Goal: Information Seeking & Learning: Learn about a topic

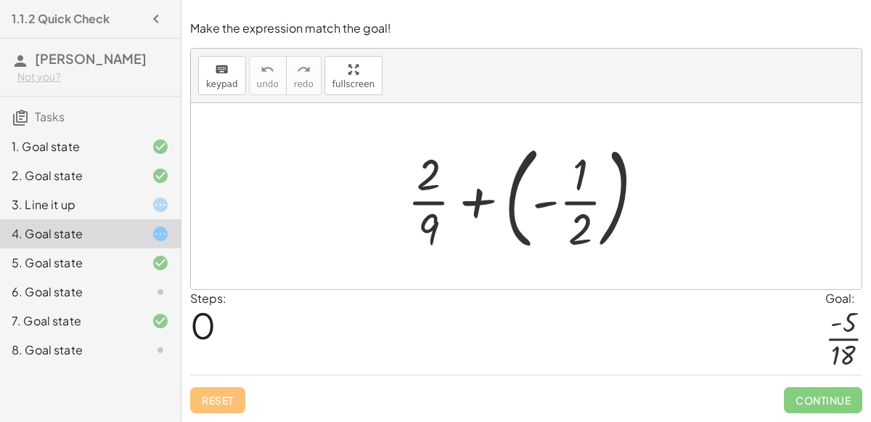
click at [379, 240] on div at bounding box center [526, 196] width 671 height 186
click at [523, 271] on icon at bounding box center [519, 269] width 15 height 15
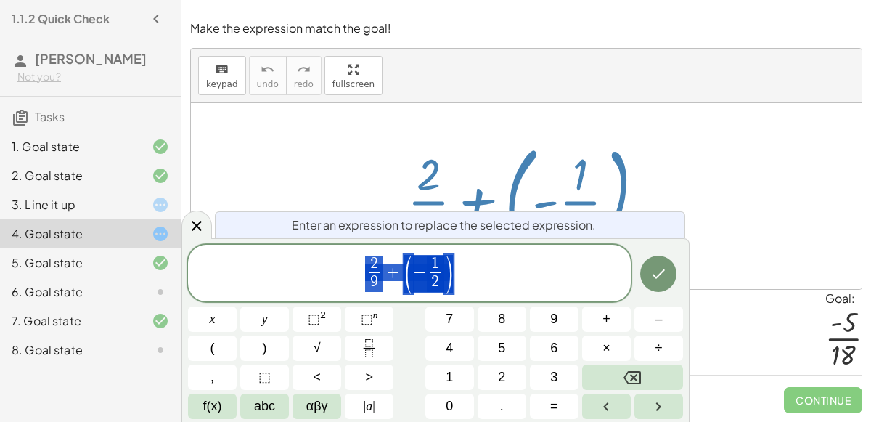
click at [454, 284] on span "2 9 ​ + ( − 1 2 ​ )" at bounding box center [409, 273] width 443 height 41
click at [443, 275] on span ")" at bounding box center [448, 274] width 11 height 42
click at [438, 262] on span "1" at bounding box center [435, 264] width 11 height 16
click at [380, 269] on span "2 9 ​ ​" at bounding box center [373, 274] width 17 height 36
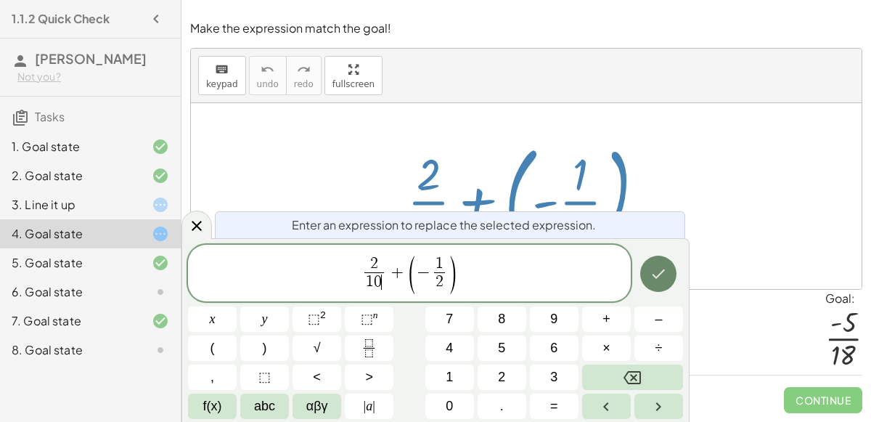
click at [660, 274] on icon "Done" at bounding box center [658, 273] width 13 height 9
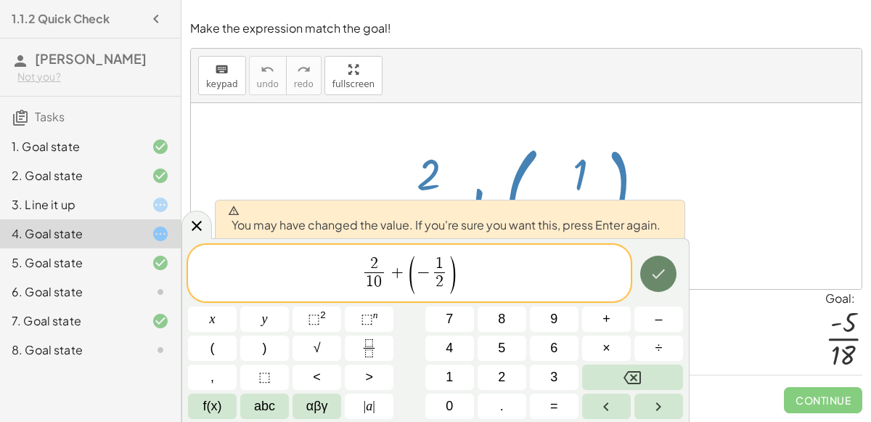
click at [647, 279] on button "Done" at bounding box center [658, 273] width 36 height 36
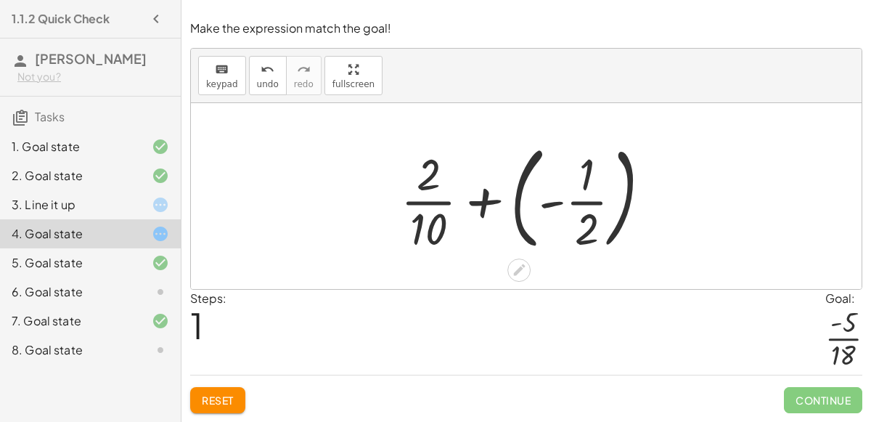
click at [472, 207] on div at bounding box center [531, 196] width 277 height 120
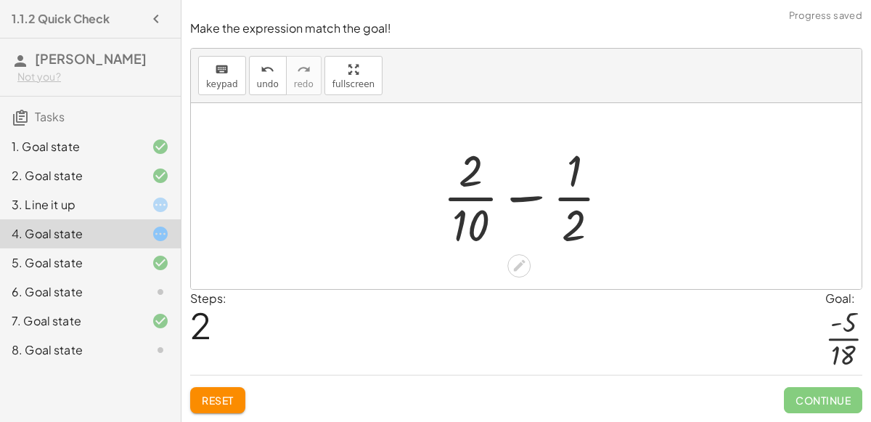
click at [493, 200] on div at bounding box center [531, 196] width 192 height 112
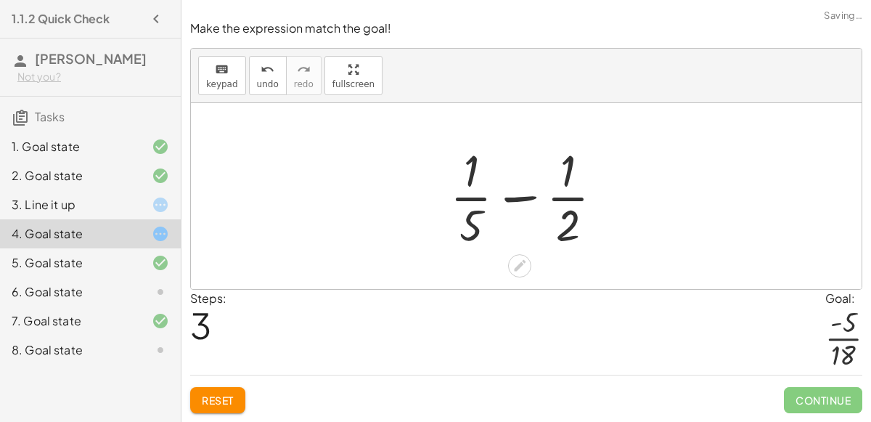
click at [519, 197] on div at bounding box center [532, 196] width 179 height 112
drag, startPoint x: 476, startPoint y: 223, endPoint x: 569, endPoint y: 175, distance: 104.5
click at [569, 175] on div at bounding box center [532, 196] width 179 height 112
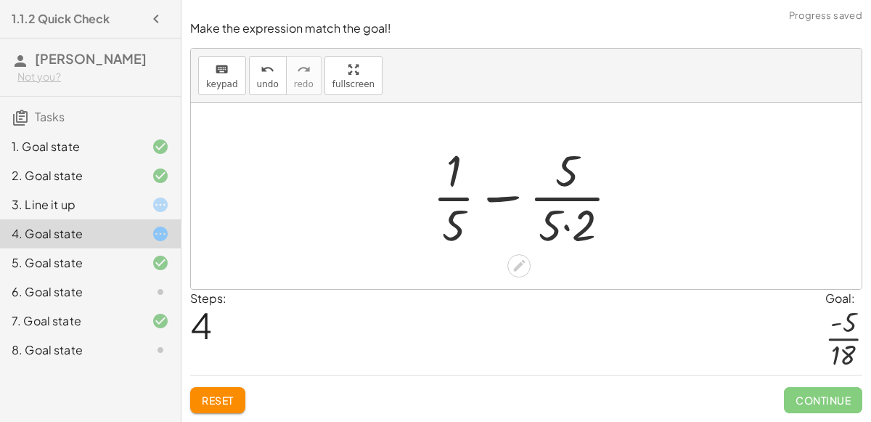
click at [565, 227] on div at bounding box center [531, 196] width 213 height 112
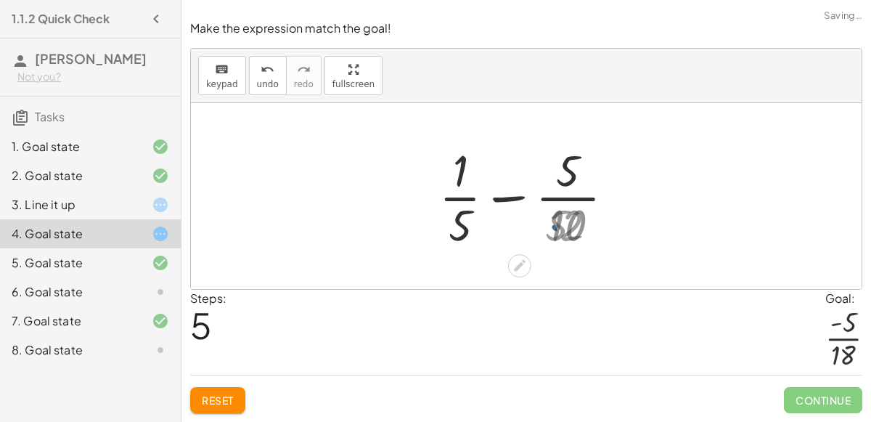
click at [565, 226] on div at bounding box center [532, 196] width 192 height 112
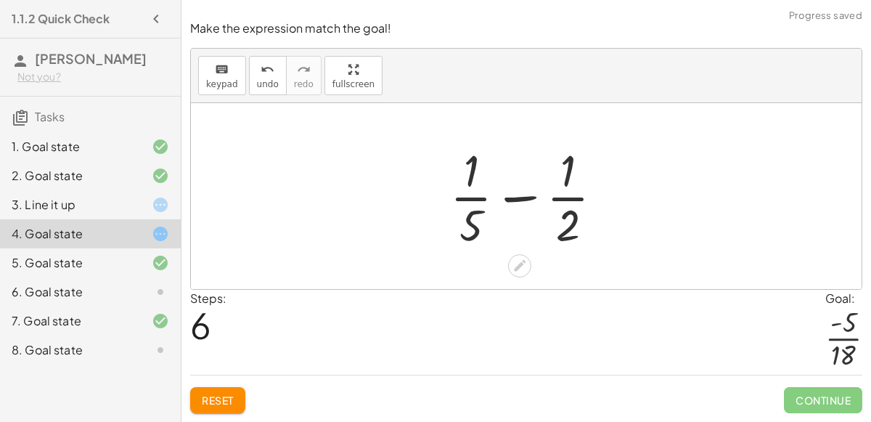
click at [567, 208] on div at bounding box center [532, 196] width 179 height 112
drag, startPoint x: 562, startPoint y: 224, endPoint x: 450, endPoint y: 193, distance: 116.0
click at [450, 193] on div at bounding box center [532, 196] width 179 height 112
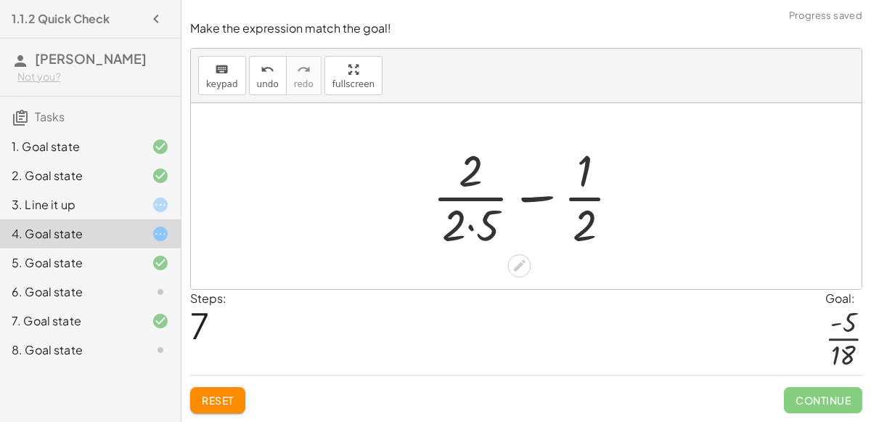
click at [475, 221] on div at bounding box center [531, 196] width 213 height 112
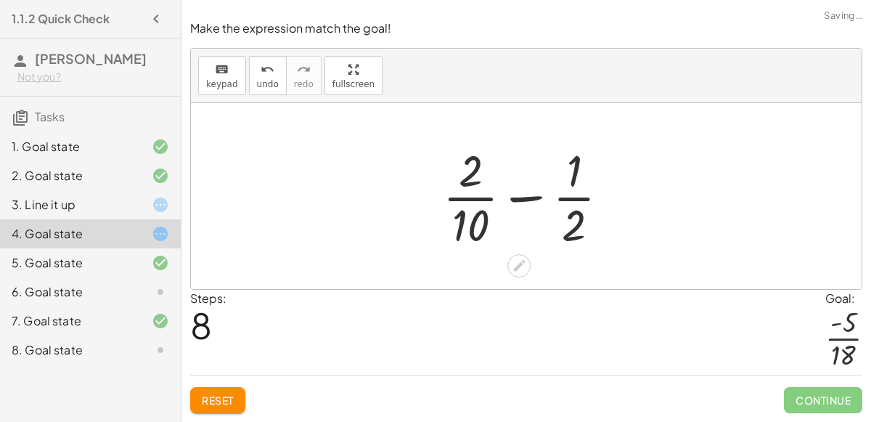
click at [472, 183] on div at bounding box center [531, 196] width 192 height 112
click at [524, 200] on div at bounding box center [531, 196] width 192 height 112
drag, startPoint x: 478, startPoint y: 222, endPoint x: 571, endPoint y: 197, distance: 96.1
click at [571, 197] on div at bounding box center [531, 196] width 192 height 112
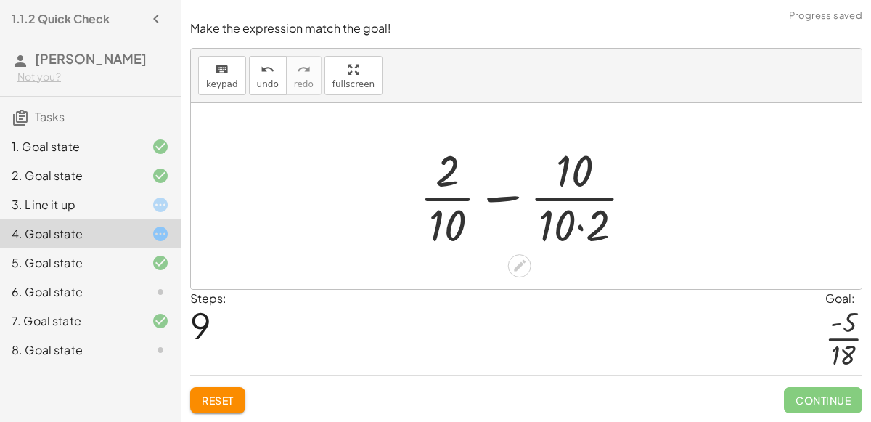
click at [580, 222] on div at bounding box center [532, 196] width 240 height 112
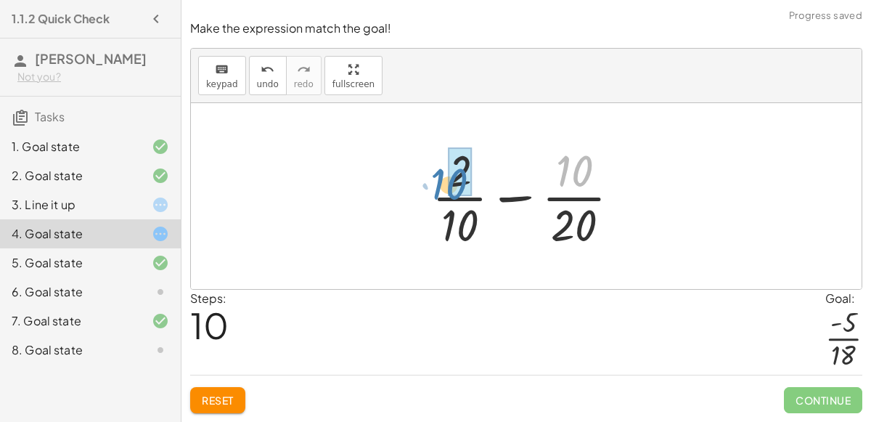
drag, startPoint x: 550, startPoint y: 177, endPoint x: 425, endPoint y: 191, distance: 126.3
click at [425, 191] on div at bounding box center [532, 196] width 214 height 112
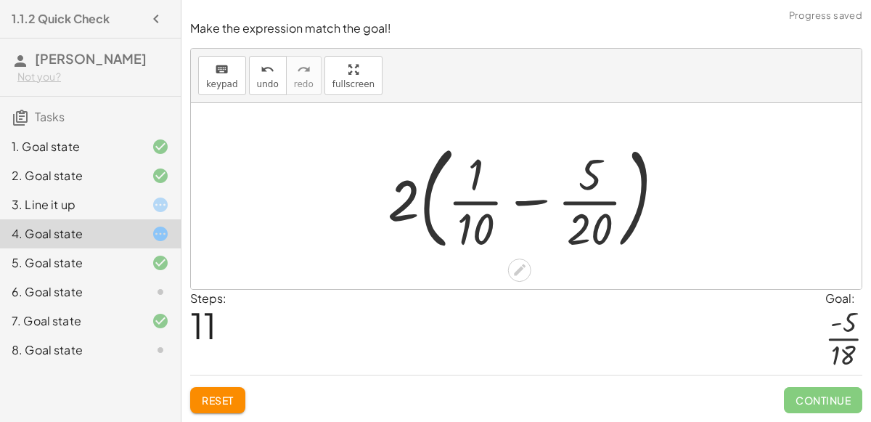
click at [478, 189] on div at bounding box center [531, 196] width 303 height 120
click at [517, 202] on div at bounding box center [531, 196] width 303 height 120
click at [412, 209] on div at bounding box center [531, 196] width 303 height 120
click at [399, 208] on div at bounding box center [531, 196] width 303 height 120
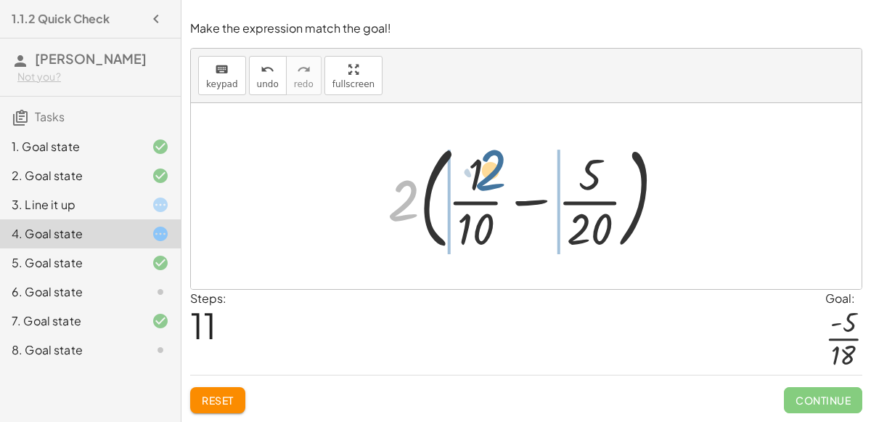
drag, startPoint x: 405, startPoint y: 207, endPoint x: 491, endPoint y: 176, distance: 91.6
click at [491, 176] on div at bounding box center [531, 196] width 303 height 120
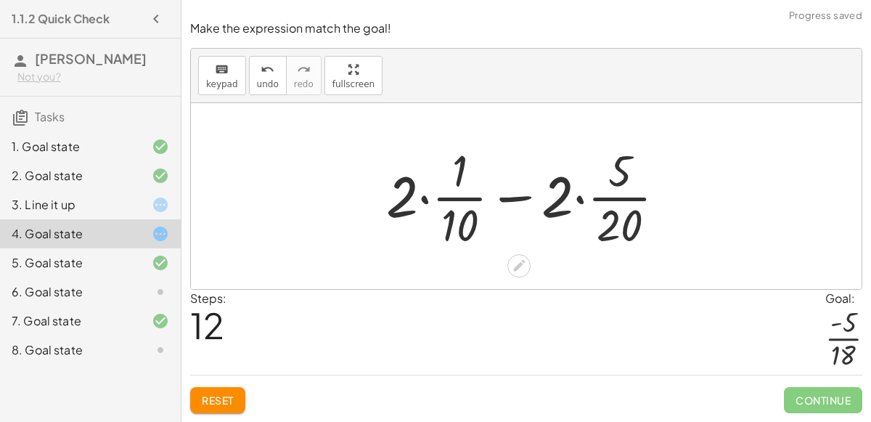
click at [425, 202] on div at bounding box center [532, 196] width 306 height 112
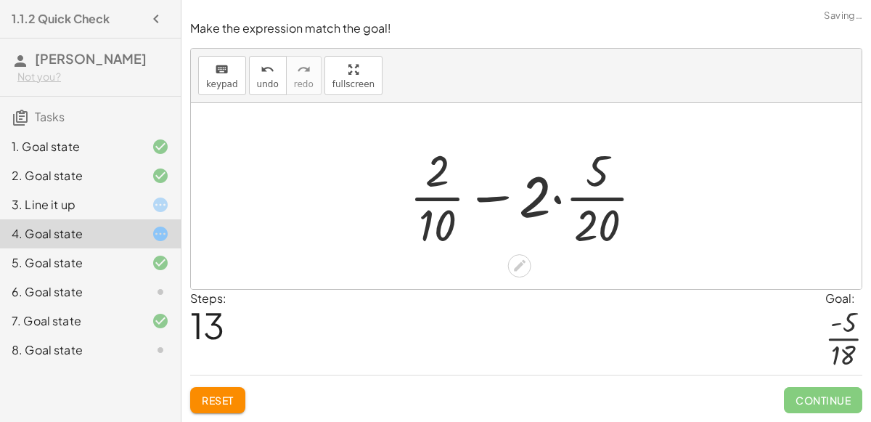
click at [551, 199] on div at bounding box center [532, 196] width 260 height 112
click at [556, 200] on div at bounding box center [532, 196] width 260 height 112
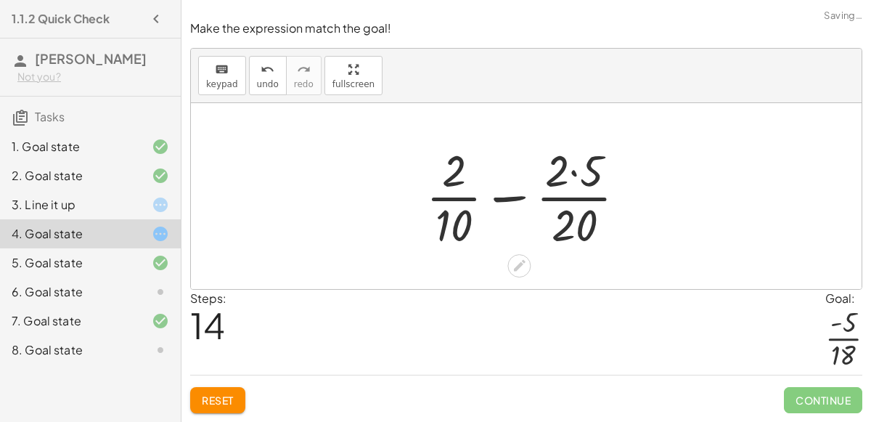
click at [570, 177] on div at bounding box center [532, 196] width 226 height 112
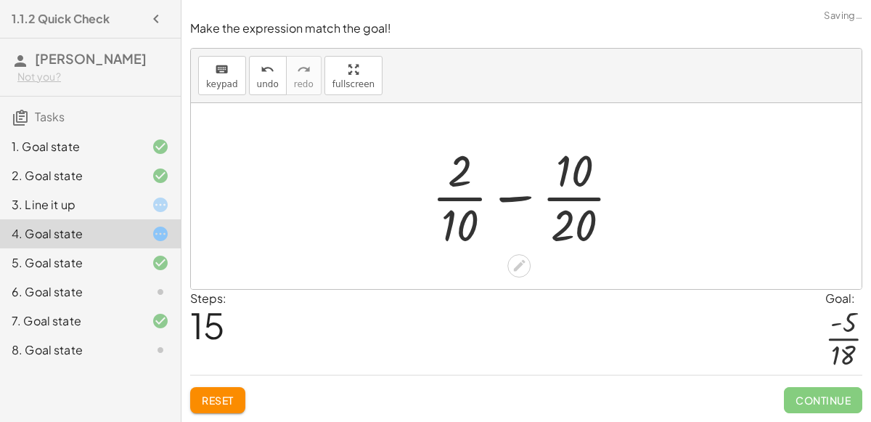
click at [522, 197] on div at bounding box center [532, 196] width 214 height 112
drag, startPoint x: 465, startPoint y: 179, endPoint x: 477, endPoint y: 189, distance: 15.4
click at [477, 189] on div at bounding box center [532, 196] width 214 height 112
click at [590, 168] on div at bounding box center [532, 196] width 214 height 112
click at [221, 389] on button "Reset" at bounding box center [217, 400] width 55 height 26
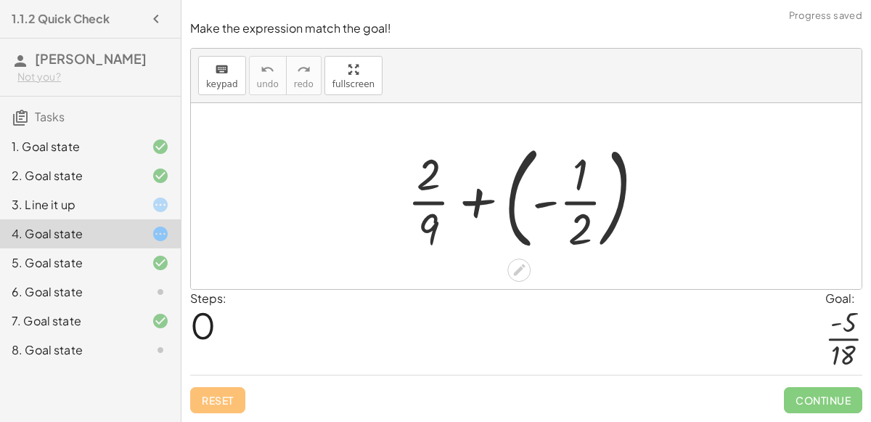
click at [536, 204] on div at bounding box center [531, 196] width 263 height 120
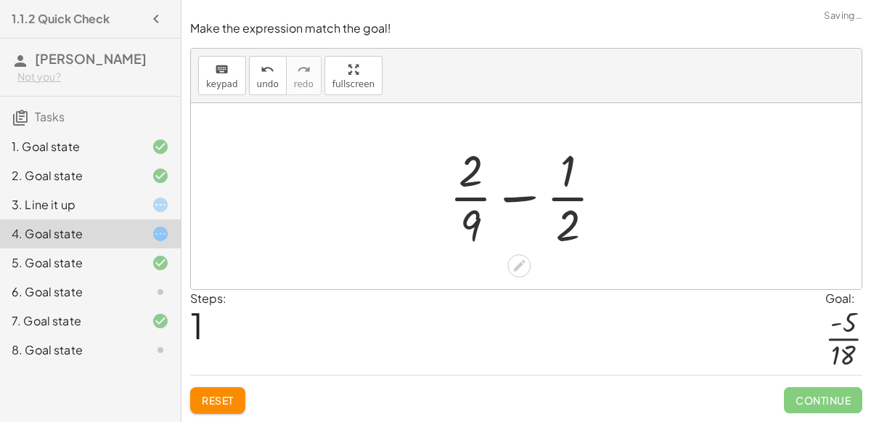
click at [521, 205] on div at bounding box center [532, 196] width 180 height 112
drag, startPoint x: 562, startPoint y: 184, endPoint x: 573, endPoint y: 189, distance: 11.7
click at [573, 189] on div at bounding box center [532, 196] width 180 height 112
click at [517, 263] on icon at bounding box center [519, 265] width 15 height 15
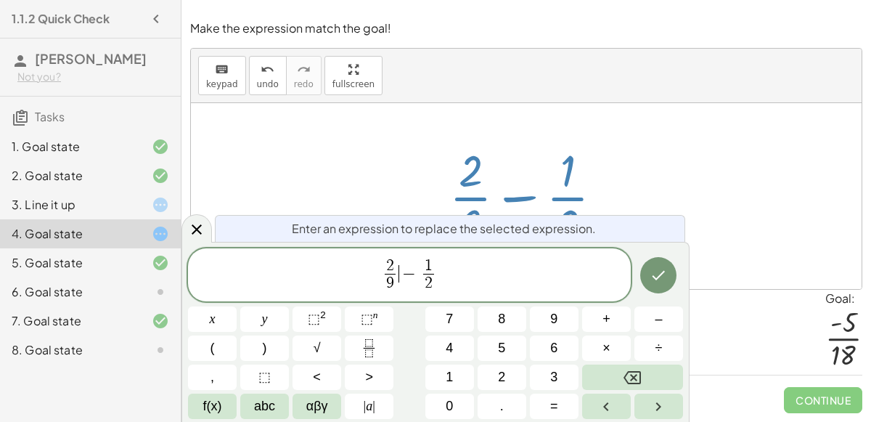
click at [398, 268] on span "2 9 ​ ​ − 1 2 ​" at bounding box center [409, 276] width 443 height 38
click at [396, 261] on span "2 2 ​ ​" at bounding box center [390, 276] width 17 height 36
click at [663, 279] on icon "Done" at bounding box center [658, 274] width 17 height 17
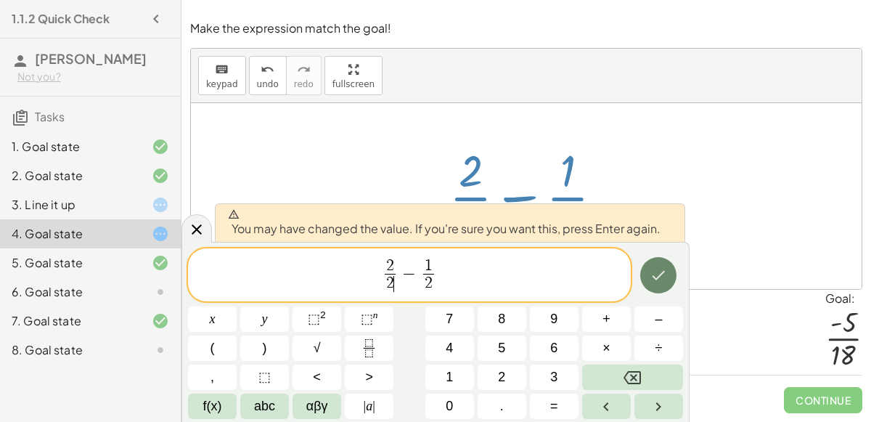
click at [655, 278] on icon "Done" at bounding box center [658, 275] width 13 height 9
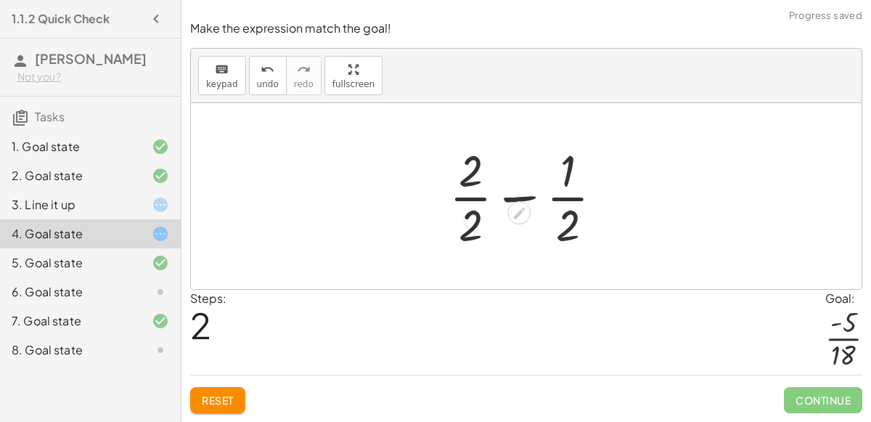
click at [515, 206] on div at bounding box center [532, 196] width 180 height 112
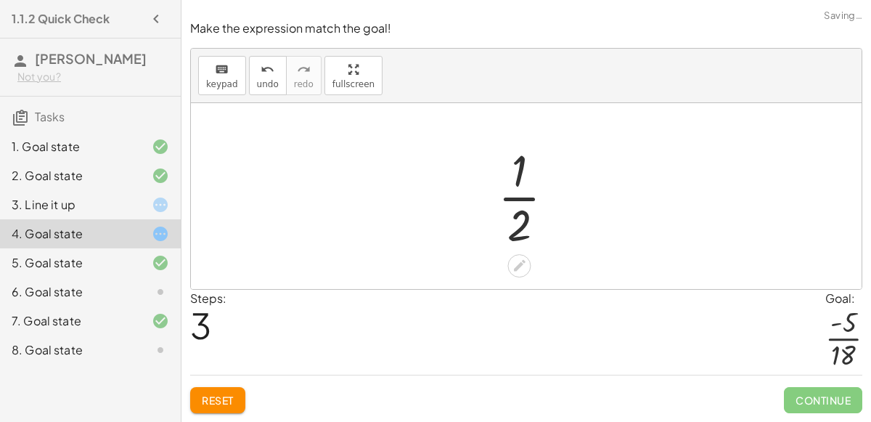
click at [515, 215] on div at bounding box center [532, 196] width 83 height 112
click at [518, 212] on div at bounding box center [532, 196] width 83 height 112
click at [240, 406] on button "Reset" at bounding box center [217, 400] width 55 height 26
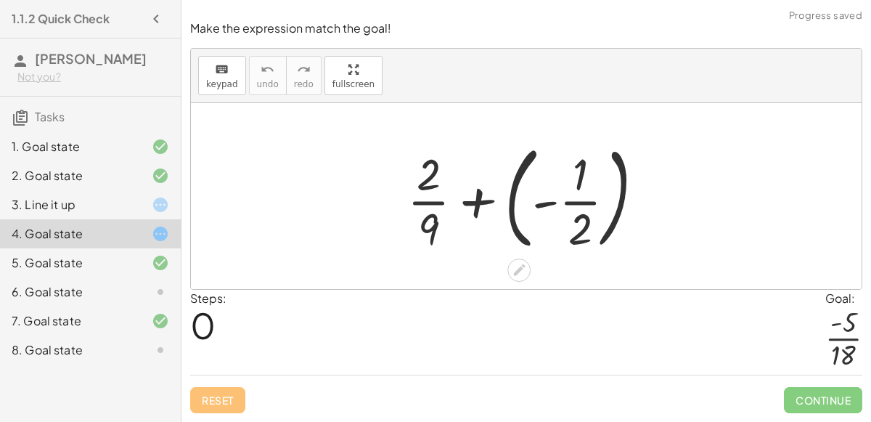
click at [490, 197] on div at bounding box center [531, 196] width 263 height 120
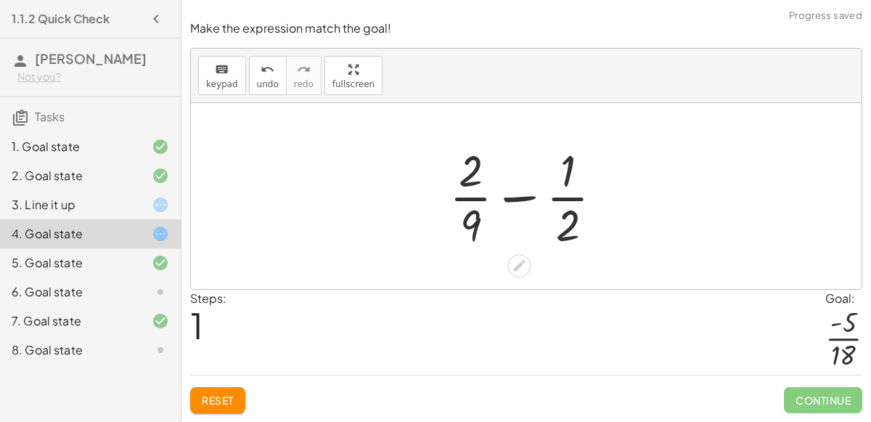
click at [520, 202] on div at bounding box center [532, 196] width 180 height 112
click at [523, 255] on div at bounding box center [518, 265] width 23 height 23
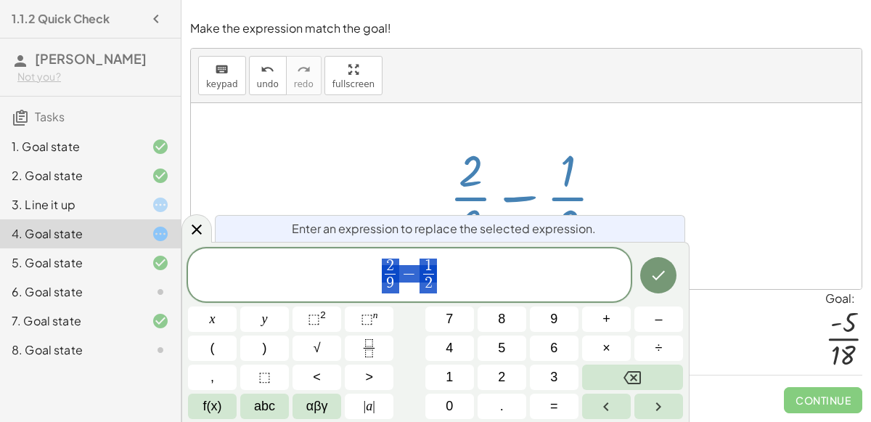
drag, startPoint x: 437, startPoint y: 287, endPoint x: 354, endPoint y: 258, distance: 87.9
click at [354, 258] on span "2 9 ​ − 1 2 ​" at bounding box center [409, 276] width 443 height 38
click at [654, 273] on icon "Done" at bounding box center [658, 274] width 17 height 17
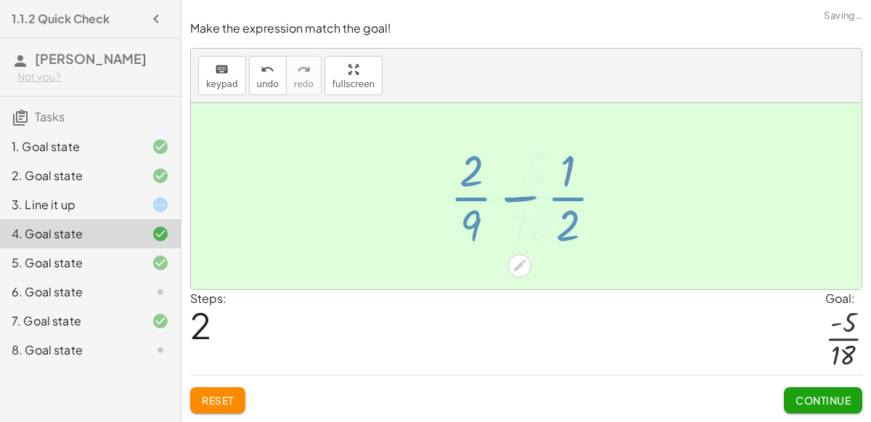
click at [654, 273] on div at bounding box center [526, 196] width 671 height 186
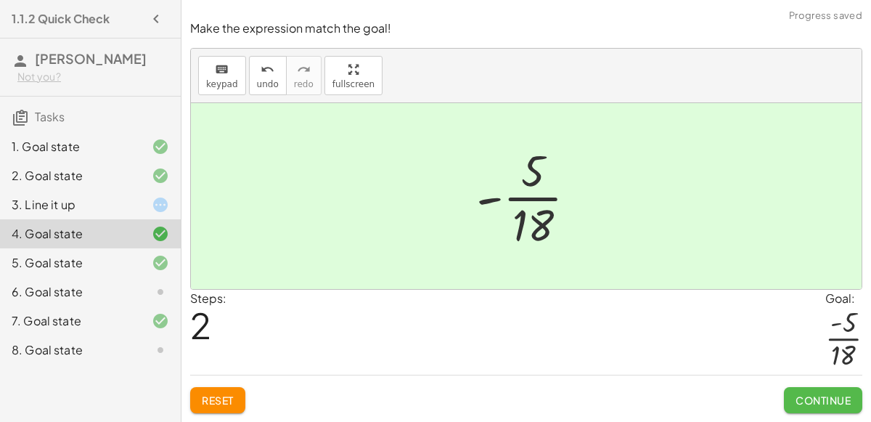
click at [817, 394] on span "Continue" at bounding box center [822, 399] width 55 height 13
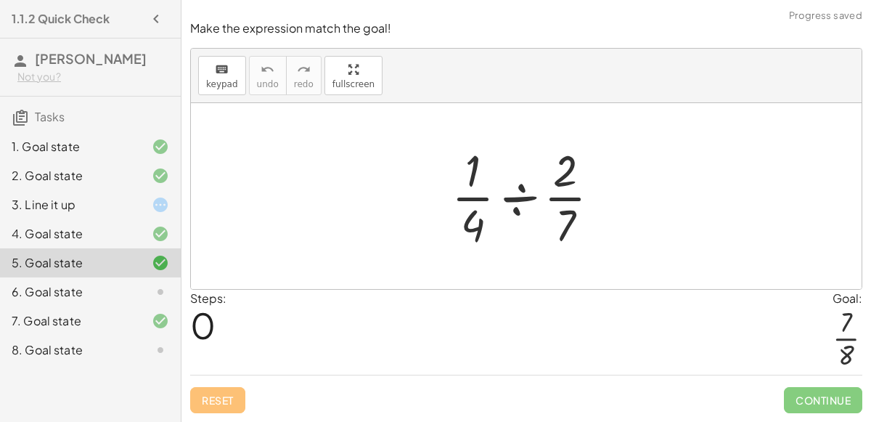
click at [98, 205] on div "3. Line it up" at bounding box center [70, 204] width 117 height 17
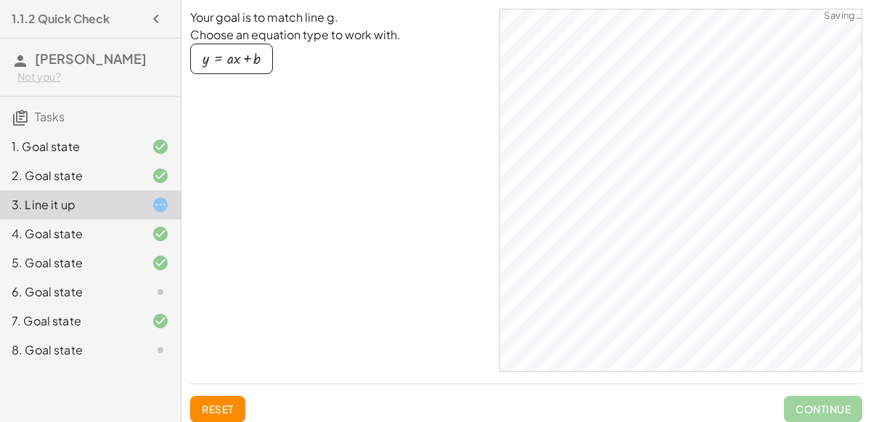
click at [122, 335] on div "6. Goal state" at bounding box center [90, 349] width 181 height 29
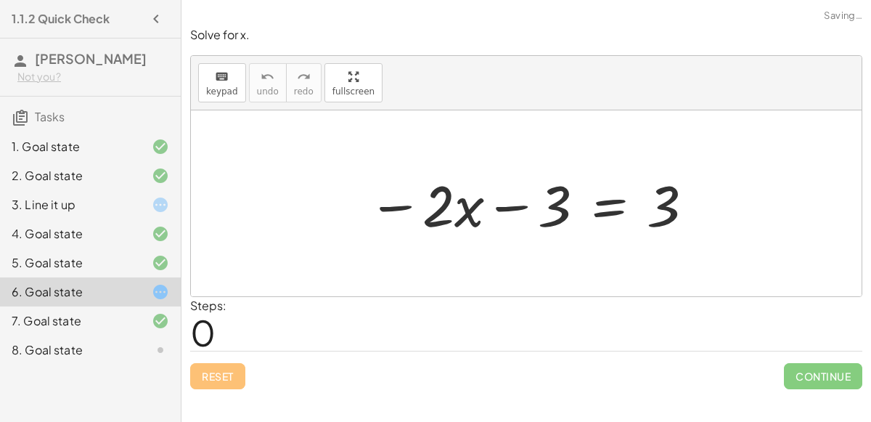
click at [408, 210] on div at bounding box center [532, 203] width 342 height 75
click at [502, 209] on div at bounding box center [532, 203] width 342 height 75
click at [613, 208] on div at bounding box center [532, 203] width 342 height 75
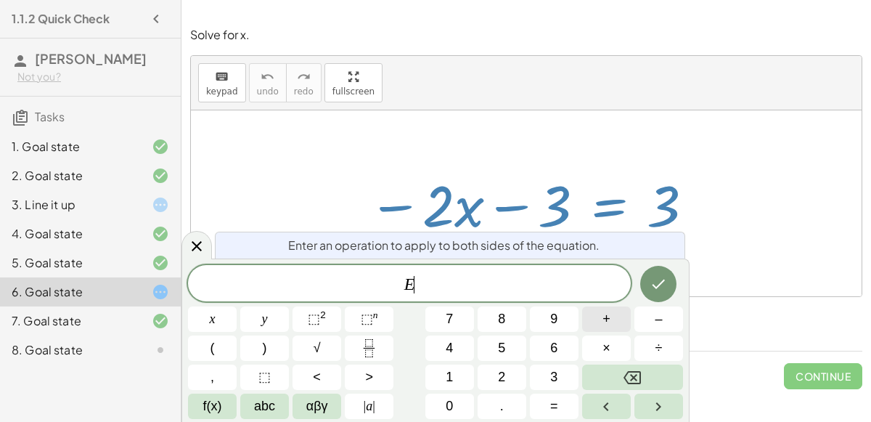
click at [599, 314] on button "+" at bounding box center [606, 318] width 49 height 25
click at [540, 372] on button "3" at bounding box center [554, 376] width 49 height 25
click at [662, 277] on icon "Done" at bounding box center [658, 283] width 17 height 17
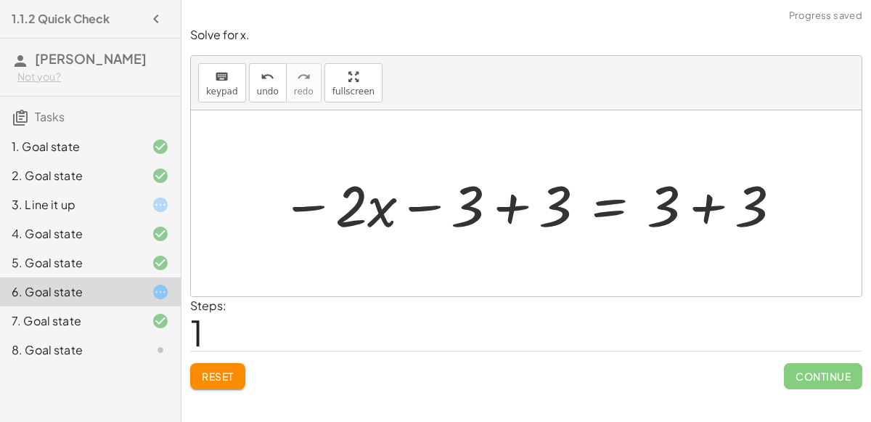
click at [451, 210] on div at bounding box center [532, 203] width 517 height 75
click at [517, 212] on div at bounding box center [532, 203] width 517 height 75
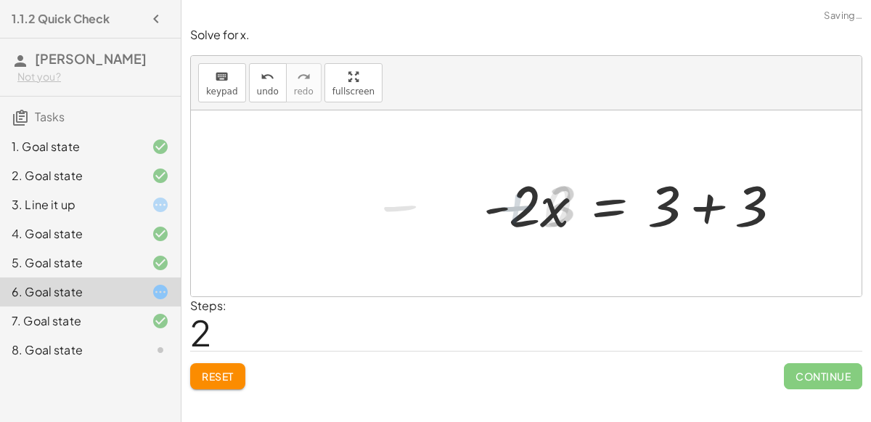
click at [696, 210] on div at bounding box center [638, 203] width 324 height 75
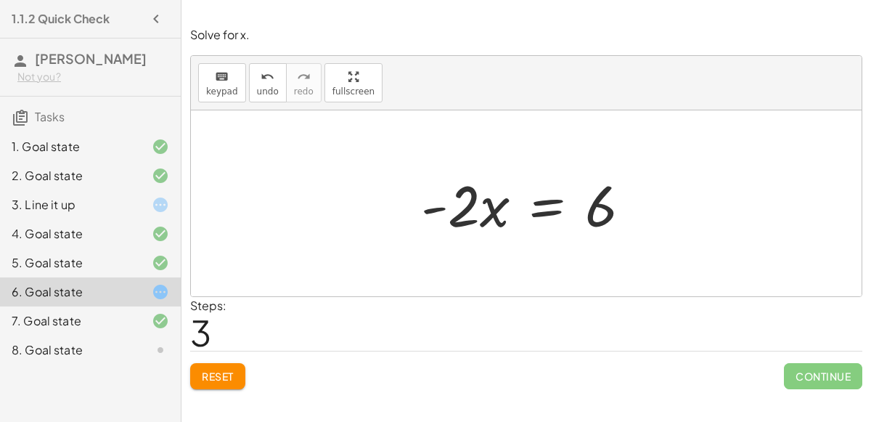
click at [537, 214] on div at bounding box center [532, 203] width 236 height 75
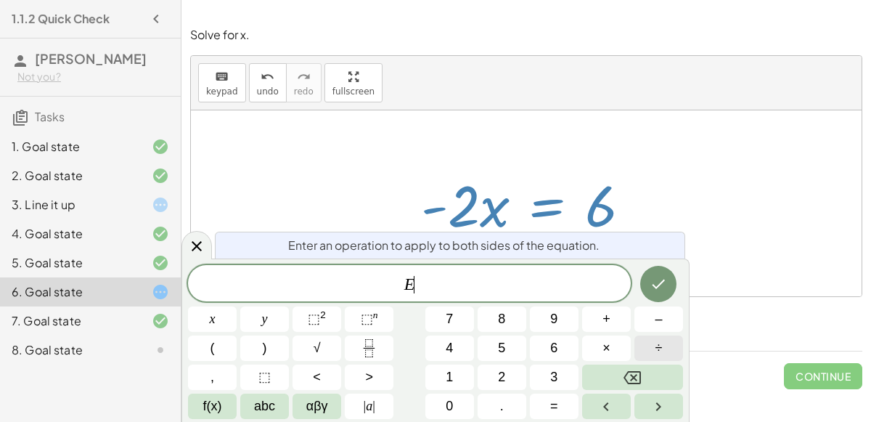
click at [641, 343] on button "÷" at bounding box center [658, 347] width 49 height 25
click at [485, 382] on button "2" at bounding box center [502, 376] width 49 height 25
click at [666, 277] on icon "Done" at bounding box center [658, 283] width 17 height 17
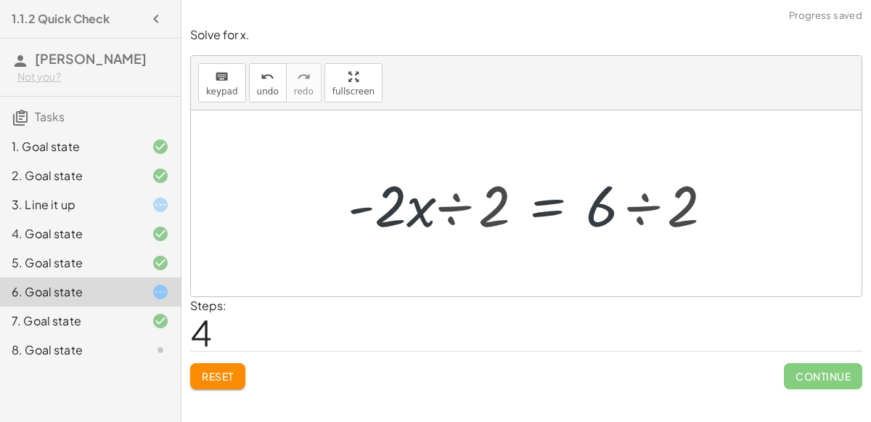
click at [640, 215] on div at bounding box center [532, 203] width 398 height 75
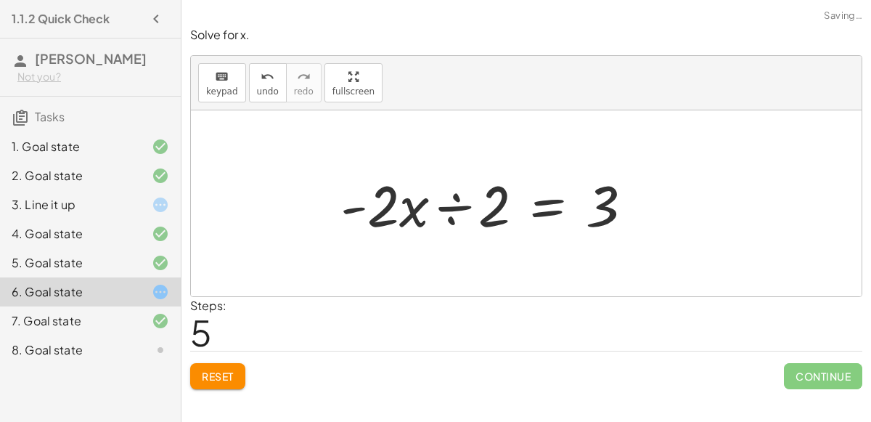
click at [449, 210] on div at bounding box center [492, 203] width 318 height 75
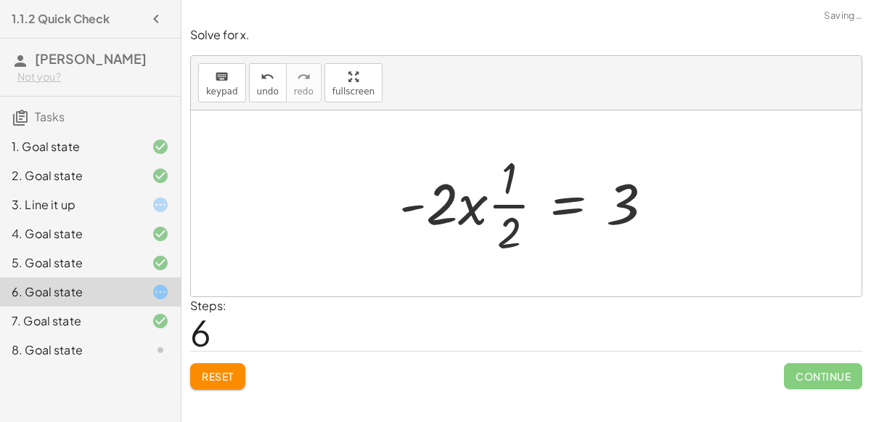
click at [504, 208] on div at bounding box center [531, 203] width 279 height 112
click at [467, 216] on div at bounding box center [531, 203] width 279 height 112
click at [445, 206] on div at bounding box center [531, 203] width 279 height 112
click at [507, 173] on div at bounding box center [531, 203] width 279 height 112
drag, startPoint x: 457, startPoint y: 202, endPoint x: 529, endPoint y: 178, distance: 76.4
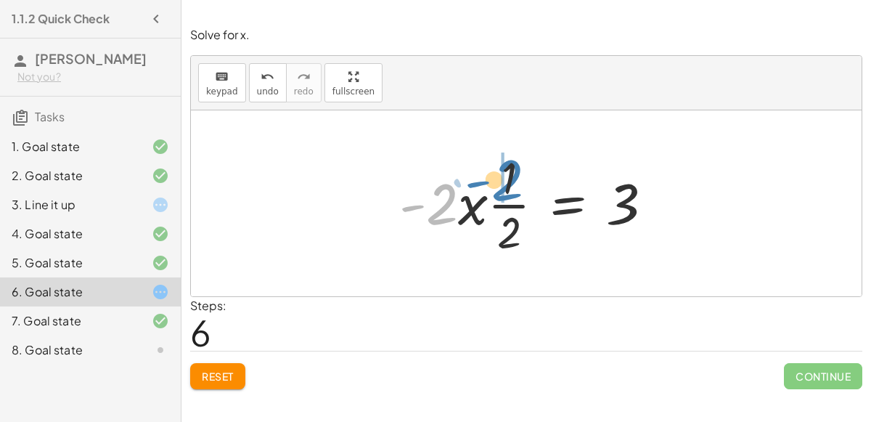
click at [529, 178] on div at bounding box center [531, 203] width 279 height 112
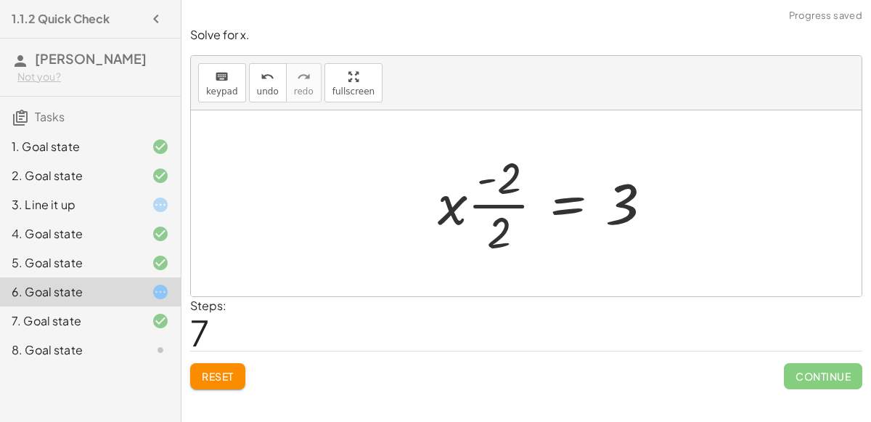
click at [499, 186] on div at bounding box center [550, 203] width 241 height 112
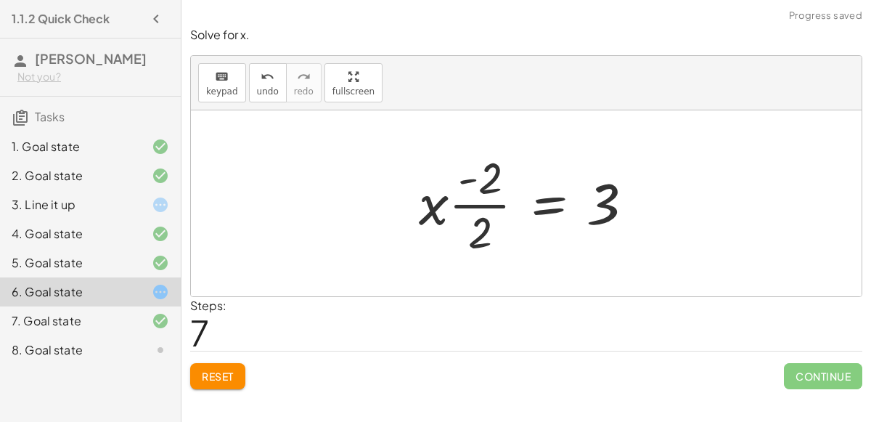
click at [453, 204] on div at bounding box center [532, 203] width 241 height 112
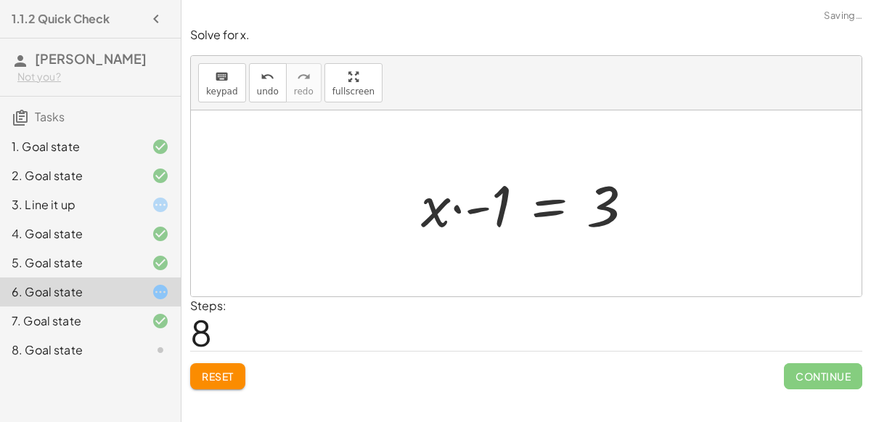
click at [455, 208] on div at bounding box center [533, 203] width 239 height 75
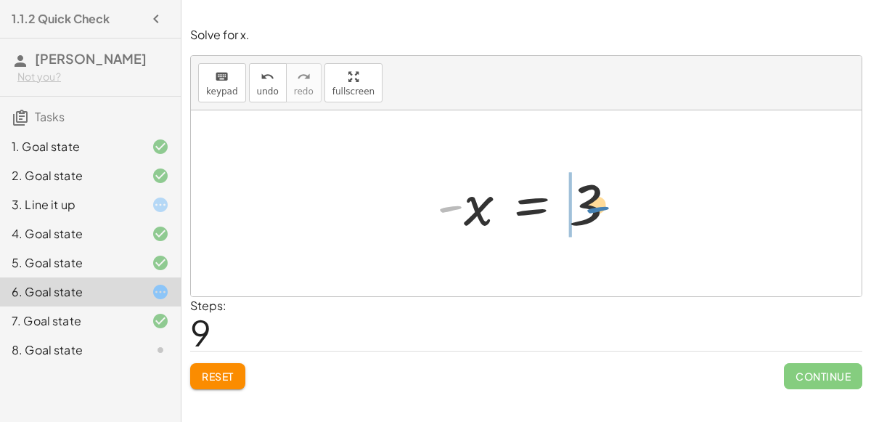
drag, startPoint x: 448, startPoint y: 201, endPoint x: 590, endPoint y: 205, distance: 142.3
click at [590, 205] on div at bounding box center [532, 204] width 205 height 72
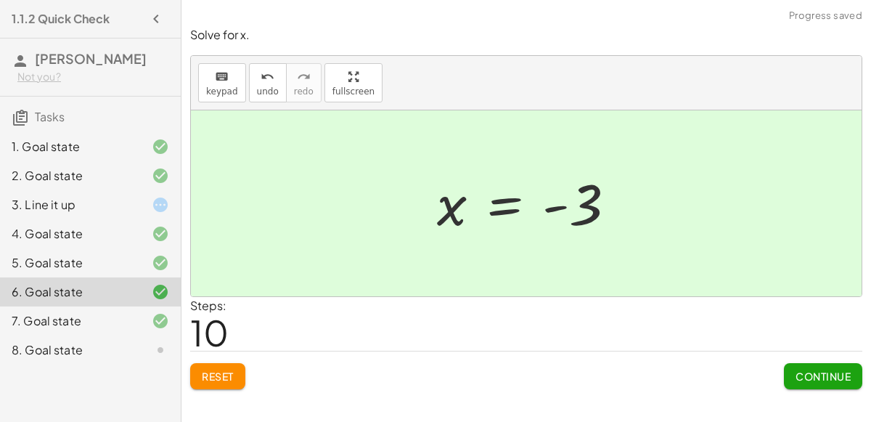
click at [828, 377] on span "Continue" at bounding box center [822, 375] width 55 height 13
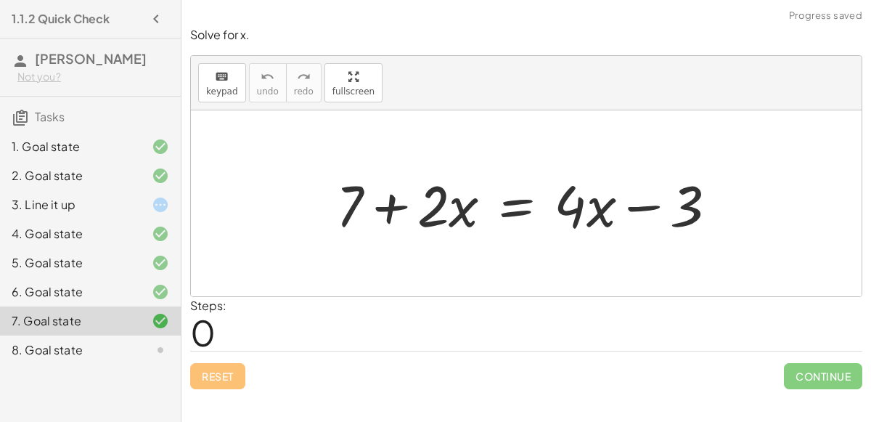
click at [383, 205] on div at bounding box center [532, 203] width 407 height 75
click at [596, 225] on div at bounding box center [532, 203] width 407 height 75
click at [515, 202] on div at bounding box center [532, 203] width 407 height 75
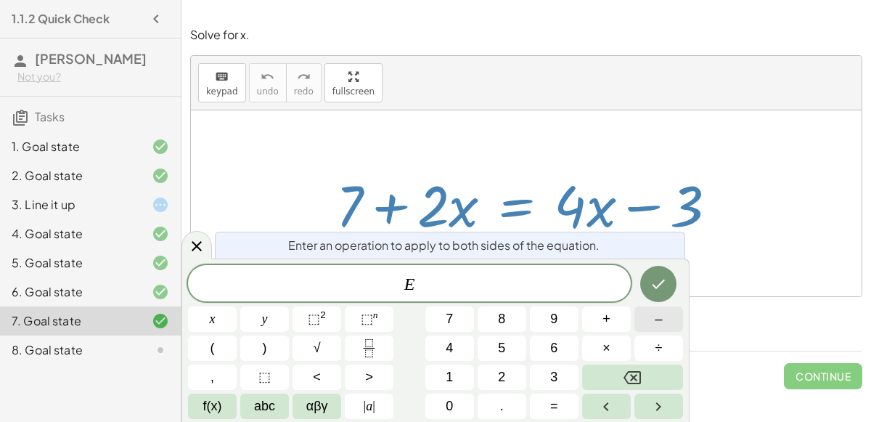
click at [656, 316] on span "–" at bounding box center [658, 319] width 7 height 20
click at [510, 368] on button "2" at bounding box center [502, 376] width 49 height 25
click at [198, 302] on div "E − 2 ​ x y ⬚ 2 ⬚ n 7 8 9 + – ( ) √ 4 5 6 × ÷ , ⬚ < > 1 2 3 f(x) abc αβγ | a | …" at bounding box center [435, 342] width 495 height 154
click at [213, 323] on span "x" at bounding box center [213, 319] width 6 height 20
click at [644, 291] on button "Done" at bounding box center [658, 284] width 36 height 36
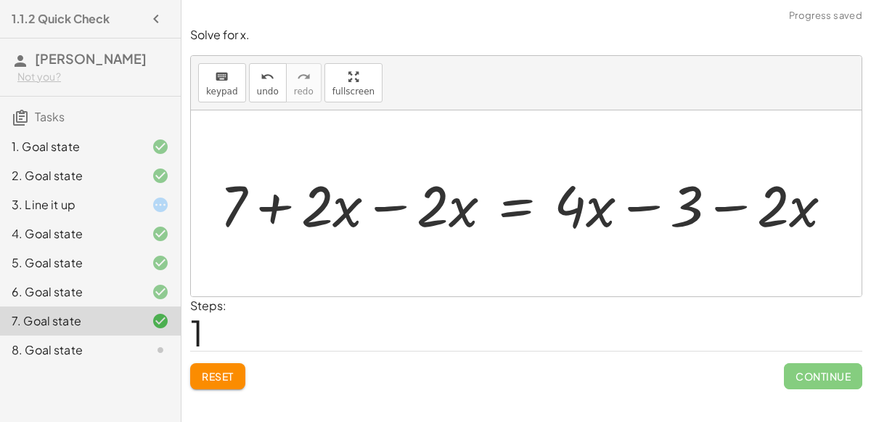
click at [385, 216] on div at bounding box center [532, 203] width 639 height 75
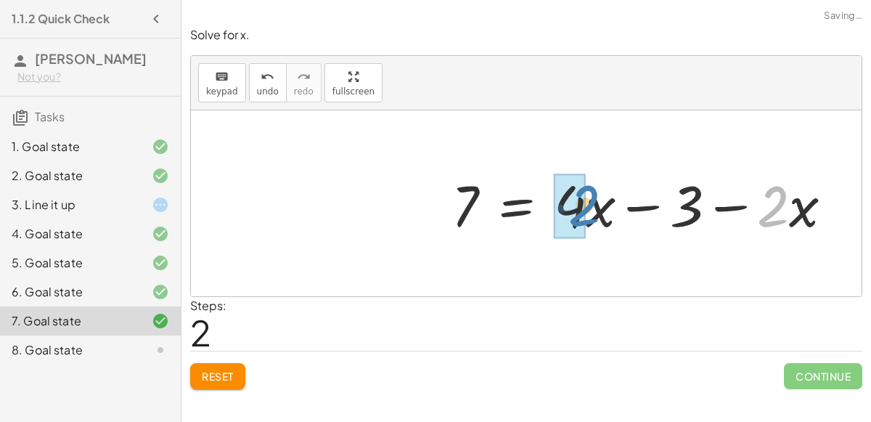
drag, startPoint x: 762, startPoint y: 203, endPoint x: 573, endPoint y: 202, distance: 188.7
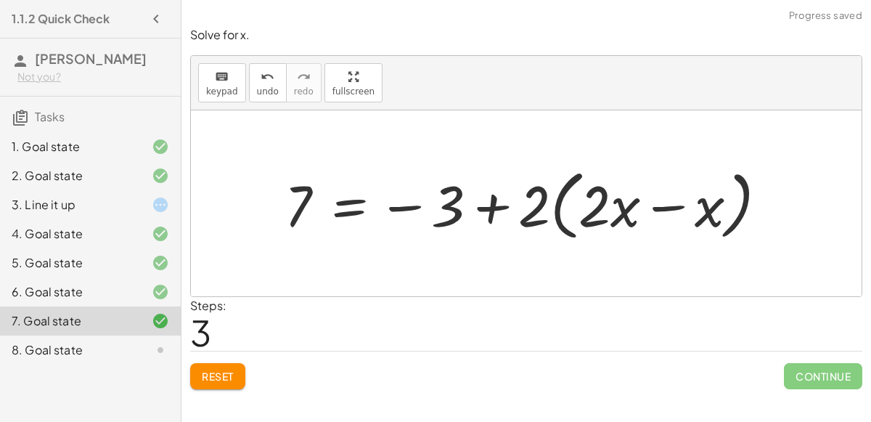
click at [660, 205] on div at bounding box center [531, 203] width 509 height 83
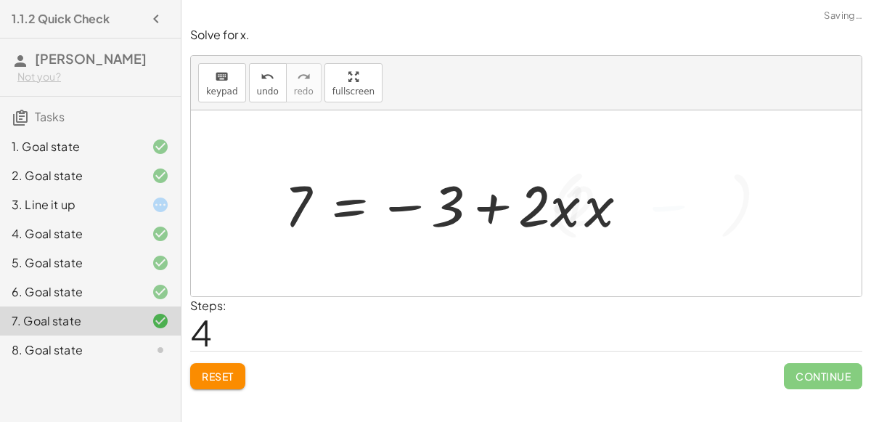
click at [552, 213] on div at bounding box center [444, 203] width 335 height 75
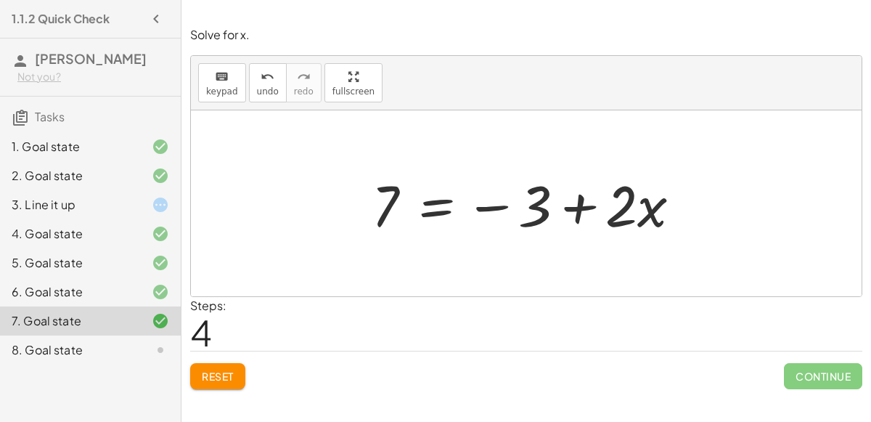
click at [430, 210] on div at bounding box center [531, 203] width 335 height 75
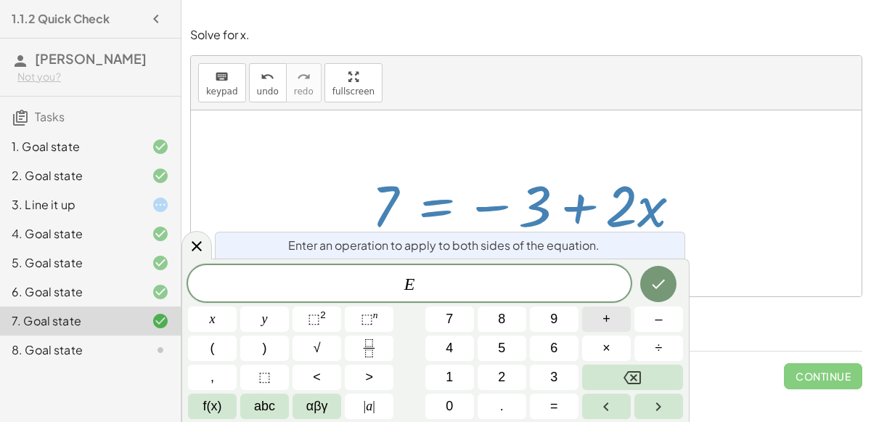
click at [597, 319] on button "+" at bounding box center [606, 318] width 49 height 25
click at [541, 367] on button "3" at bounding box center [554, 376] width 49 height 25
click at [672, 282] on button "Done" at bounding box center [658, 284] width 36 height 36
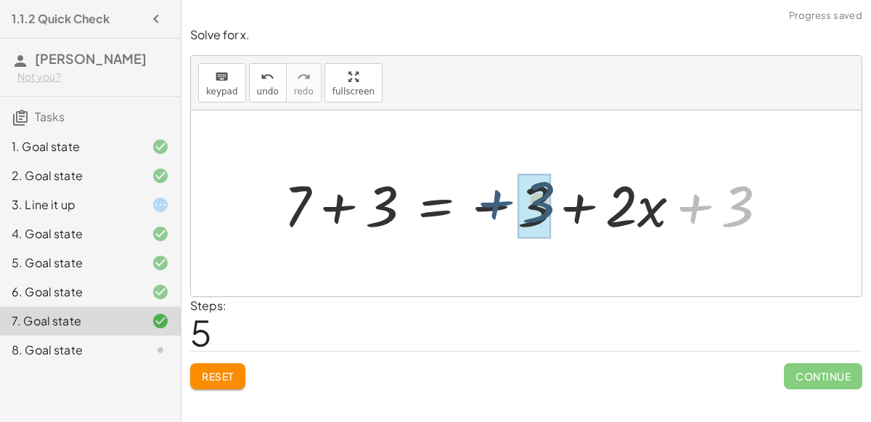
drag, startPoint x: 699, startPoint y: 200, endPoint x: 491, endPoint y: 197, distance: 208.3
click at [491, 197] on div at bounding box center [532, 203] width 510 height 75
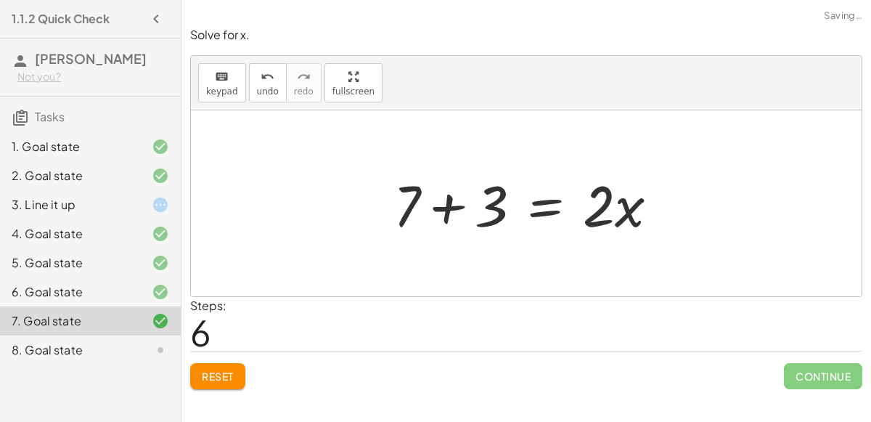
click at [351, 211] on div at bounding box center [526, 203] width 671 height 186
click at [446, 213] on div at bounding box center [531, 203] width 291 height 75
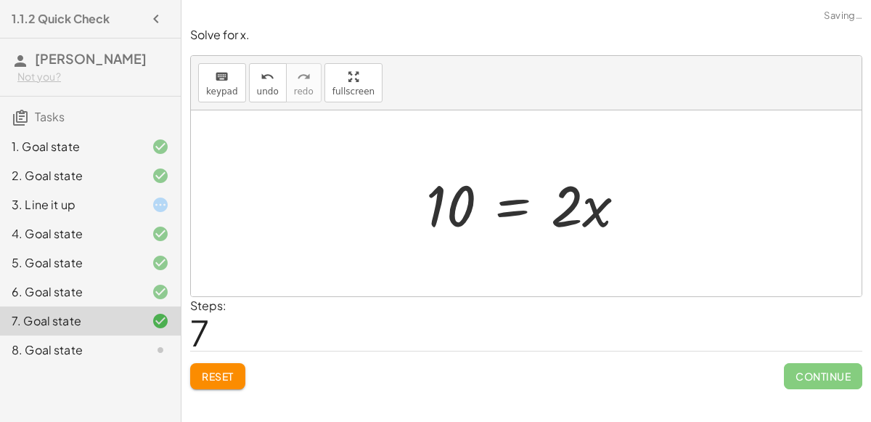
click at [510, 206] on div at bounding box center [532, 203] width 226 height 75
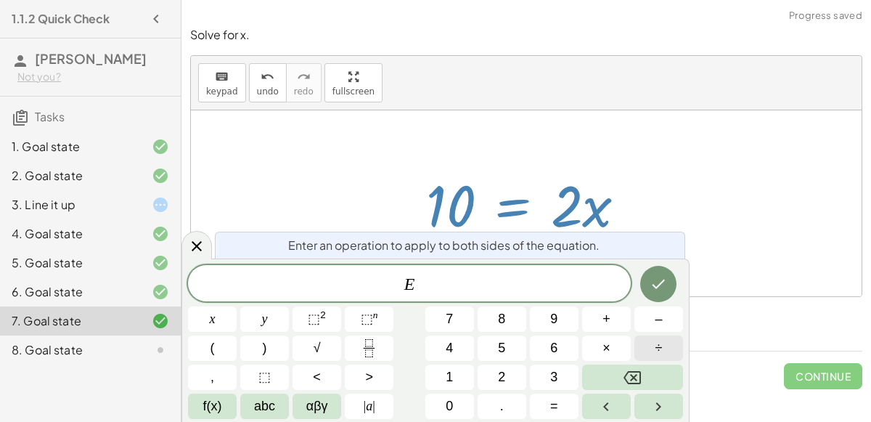
click at [650, 343] on button "÷" at bounding box center [658, 347] width 49 height 25
click at [508, 371] on button "2" at bounding box center [502, 376] width 49 height 25
click at [661, 295] on button "Done" at bounding box center [658, 284] width 36 height 36
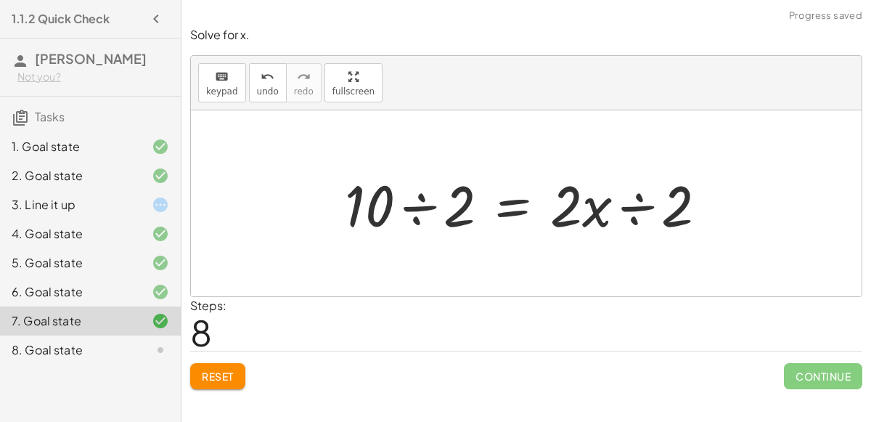
click at [414, 203] on div at bounding box center [531, 203] width 388 height 75
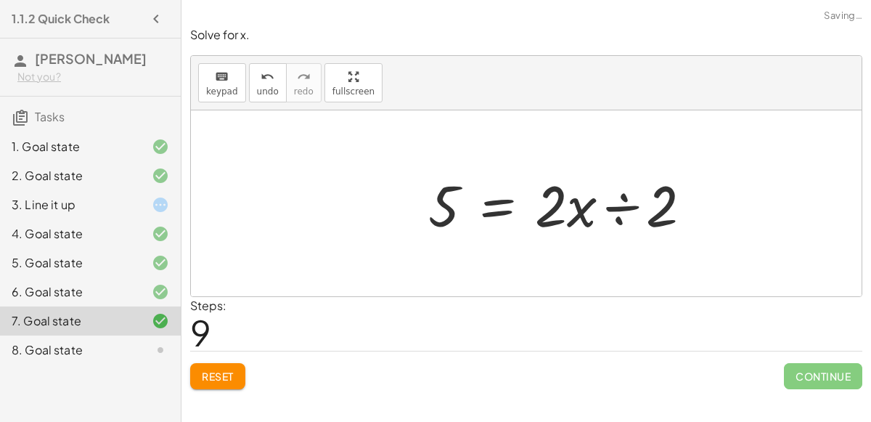
click at [615, 214] on div at bounding box center [566, 203] width 290 height 75
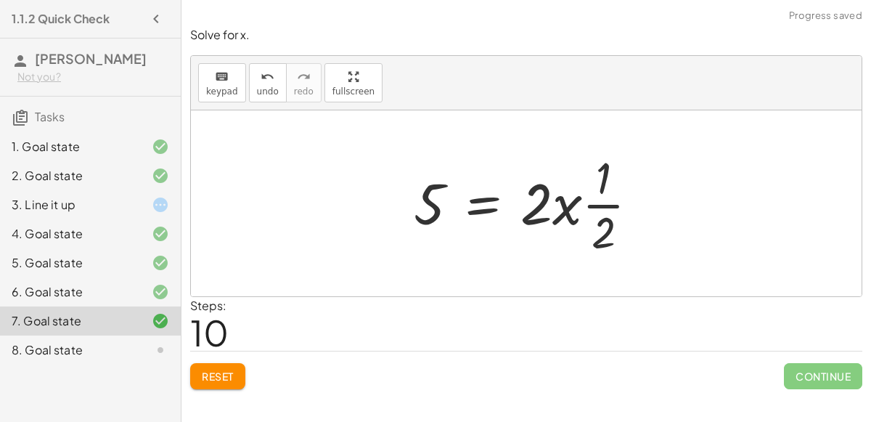
click at [576, 210] on div at bounding box center [531, 203] width 251 height 112
click at [541, 206] on div at bounding box center [531, 203] width 251 height 112
drag, startPoint x: 591, startPoint y: 188, endPoint x: 577, endPoint y: 207, distance: 23.4
click at [577, 207] on div at bounding box center [531, 203] width 251 height 112
drag, startPoint x: 569, startPoint y: 212, endPoint x: 597, endPoint y: 185, distance: 39.0
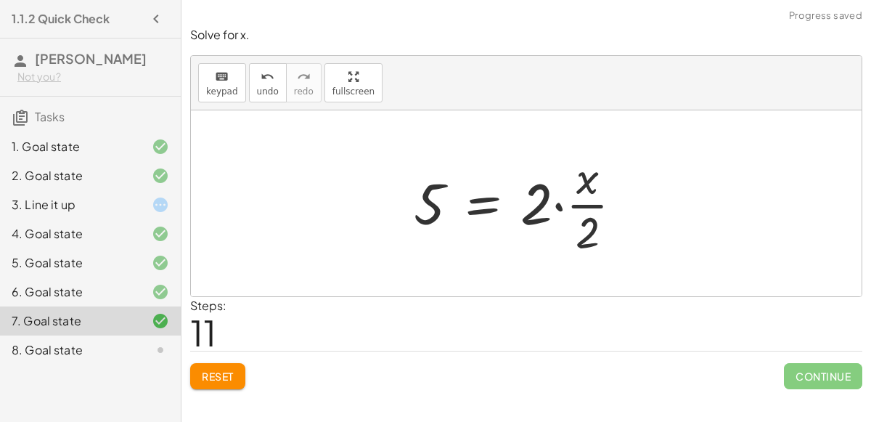
click at [582, 210] on div at bounding box center [523, 203] width 235 height 112
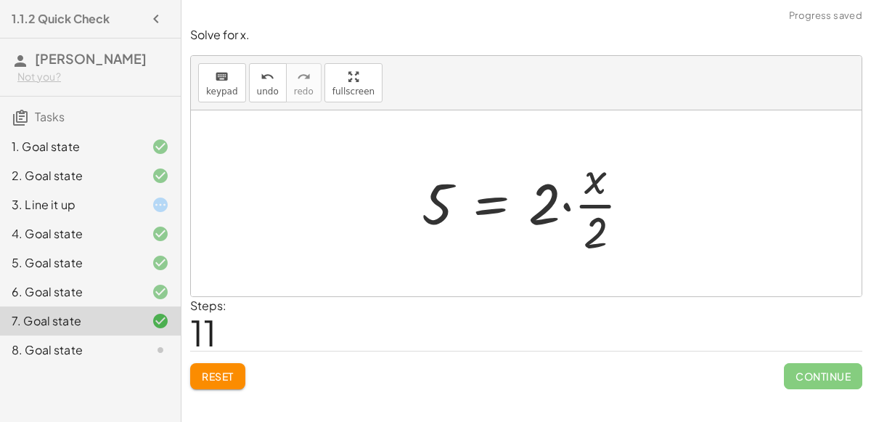
click at [568, 206] on div at bounding box center [531, 203] width 235 height 112
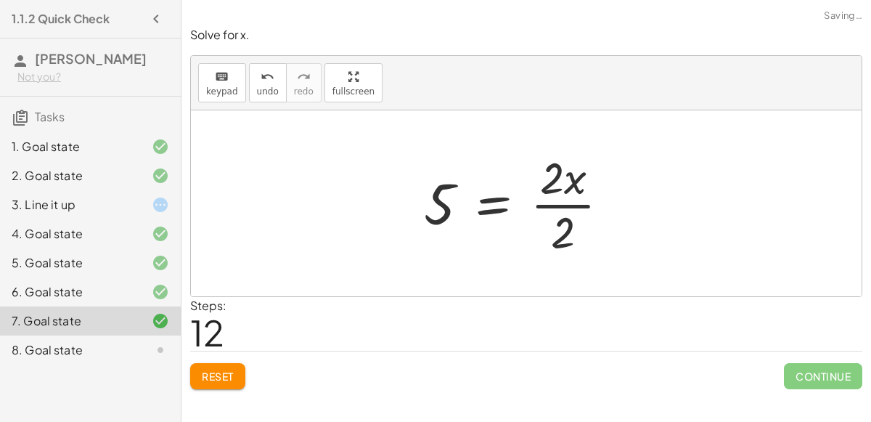
click at [567, 203] on div at bounding box center [523, 203] width 212 height 112
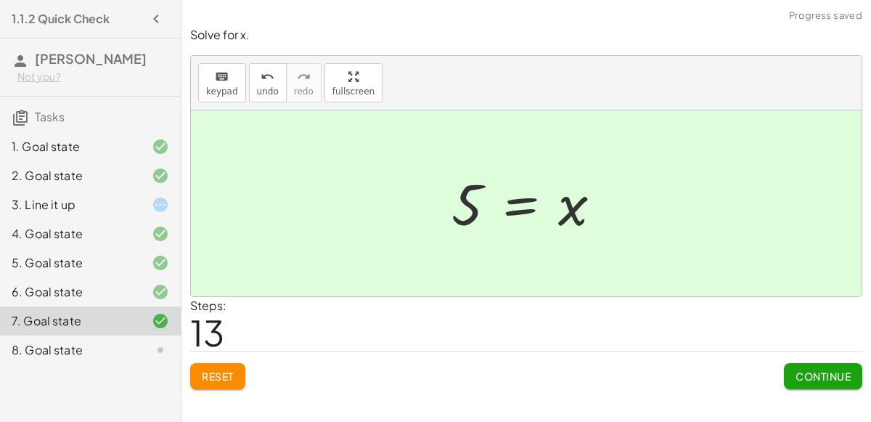
click at [833, 375] on span "Continue" at bounding box center [822, 375] width 55 height 13
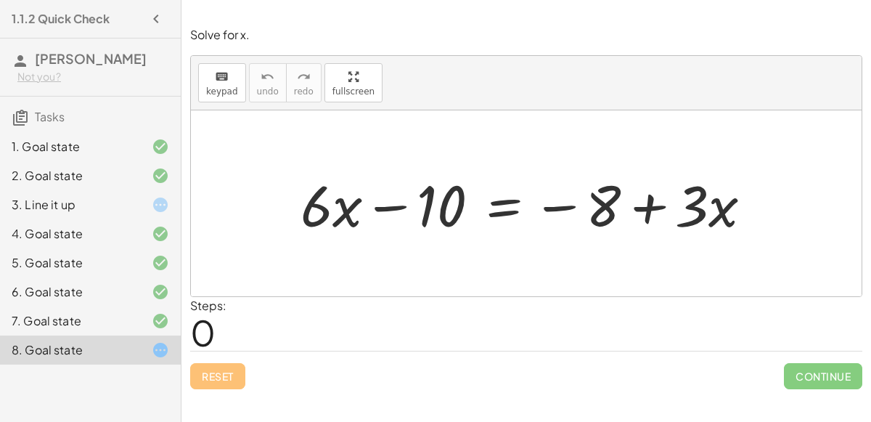
click at [517, 205] on div at bounding box center [532, 203] width 478 height 75
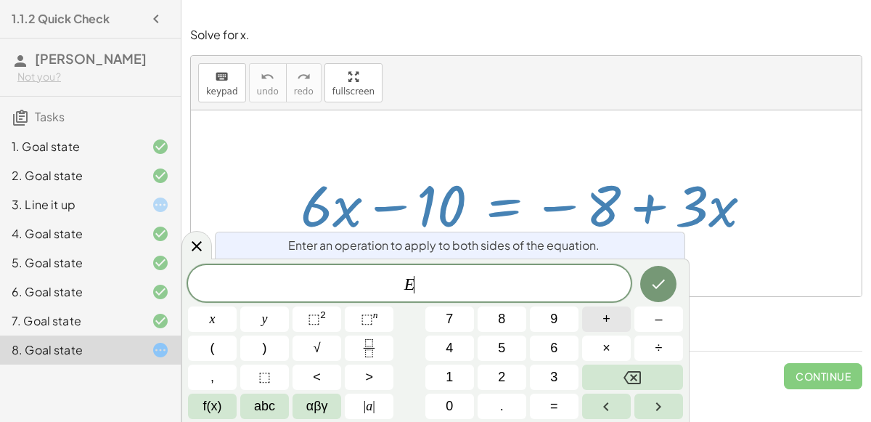
click at [619, 322] on button "+" at bounding box center [606, 318] width 49 height 25
click at [449, 375] on span "1" at bounding box center [449, 377] width 7 height 20
click at [455, 401] on button "0" at bounding box center [449, 405] width 49 height 25
click at [669, 274] on button "Done" at bounding box center [658, 284] width 36 height 36
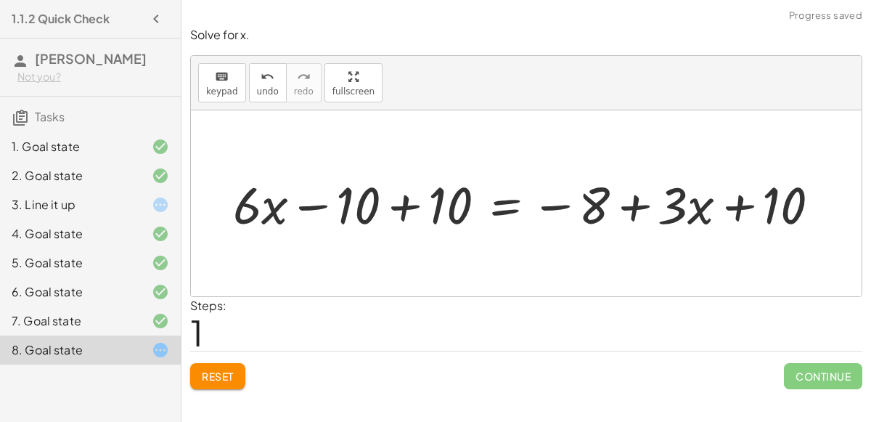
click at [391, 213] on div at bounding box center [530, 204] width 559 height 62
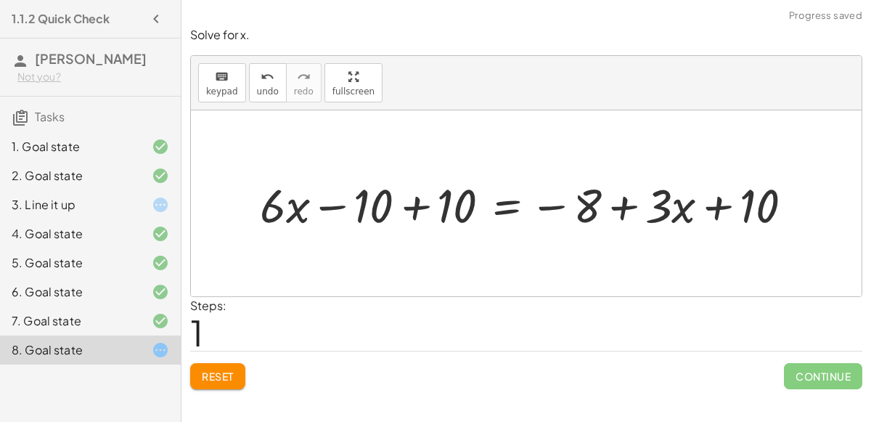
click at [428, 197] on div at bounding box center [532, 204] width 559 height 62
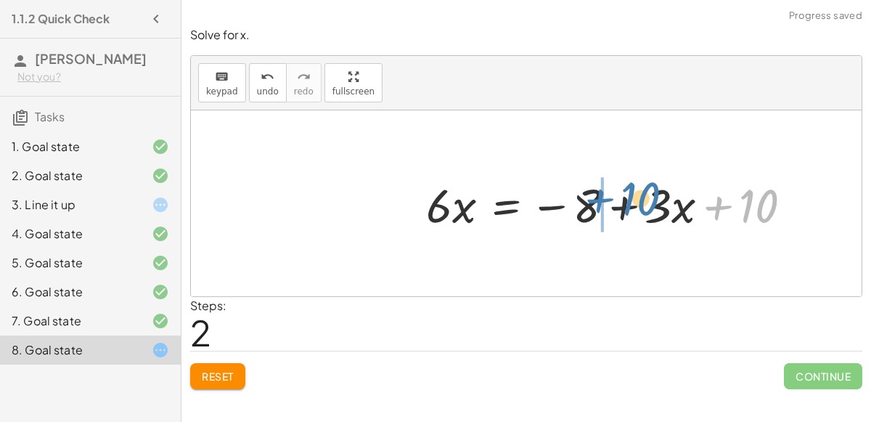
drag, startPoint x: 711, startPoint y: 212, endPoint x: 590, endPoint y: 205, distance: 120.7
click at [590, 205] on div at bounding box center [615, 204] width 393 height 62
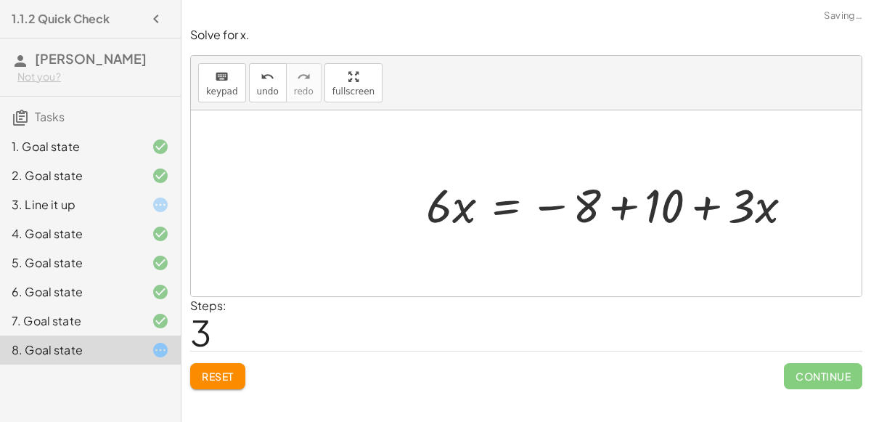
click at [626, 208] on div at bounding box center [615, 204] width 393 height 62
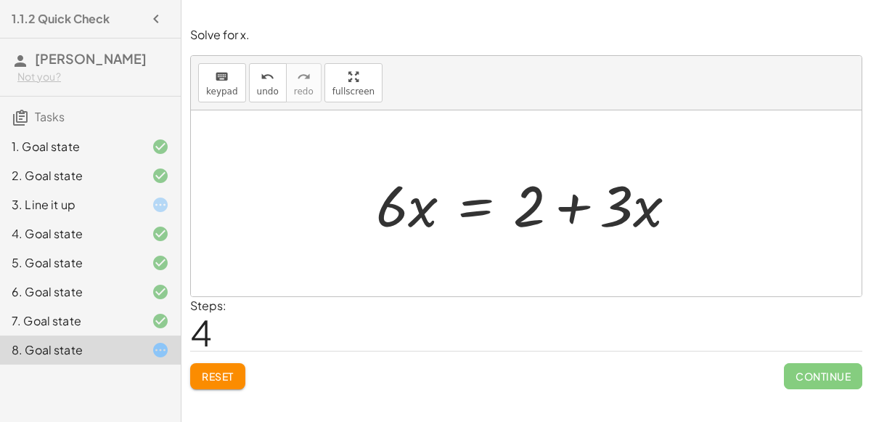
click at [234, 366] on button "Reset" at bounding box center [217, 376] width 55 height 26
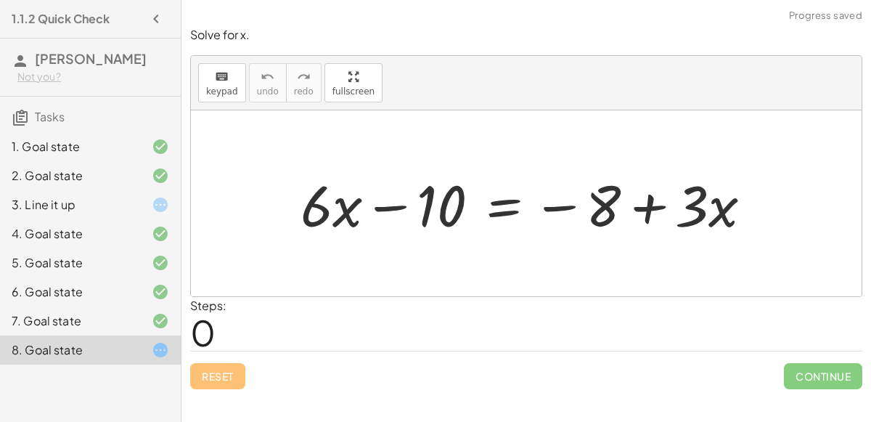
click at [517, 210] on div at bounding box center [532, 203] width 478 height 75
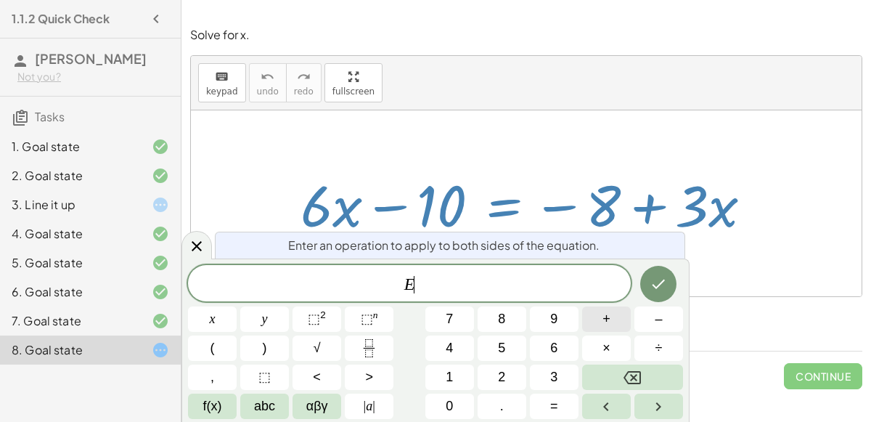
click at [621, 321] on button "+" at bounding box center [606, 318] width 49 height 25
click at [514, 323] on button "8" at bounding box center [502, 318] width 49 height 25
click at [654, 288] on icon "Done" at bounding box center [658, 283] width 17 height 17
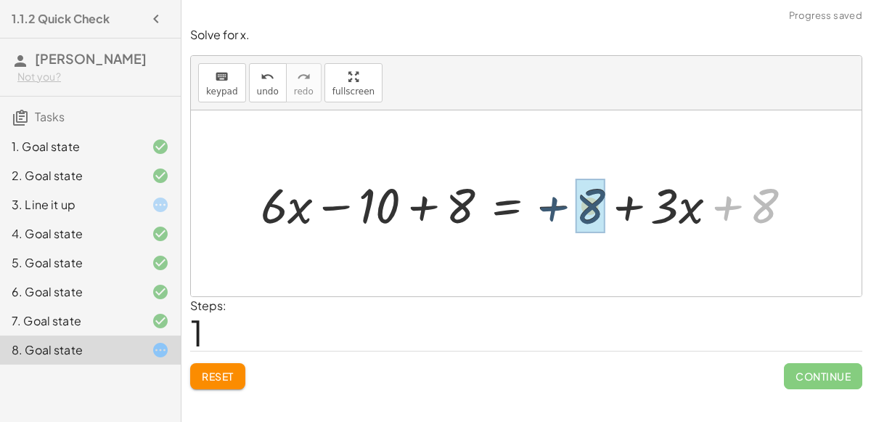
drag, startPoint x: 764, startPoint y: 200, endPoint x: 586, endPoint y: 200, distance: 177.1
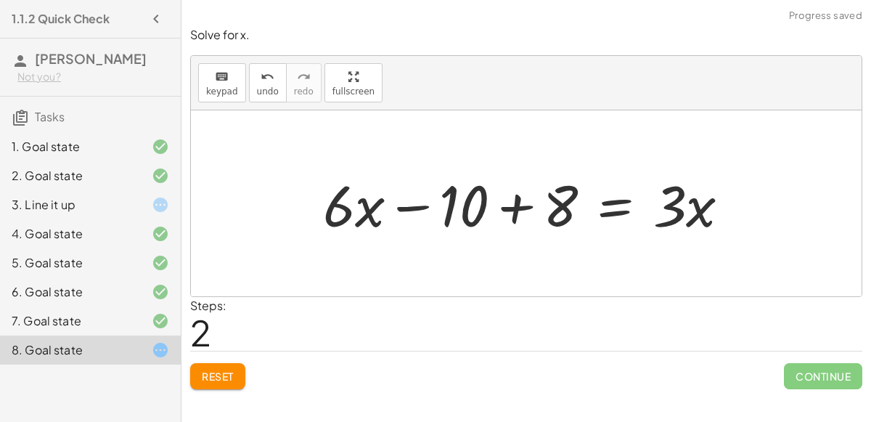
click at [519, 216] on div at bounding box center [532, 203] width 433 height 75
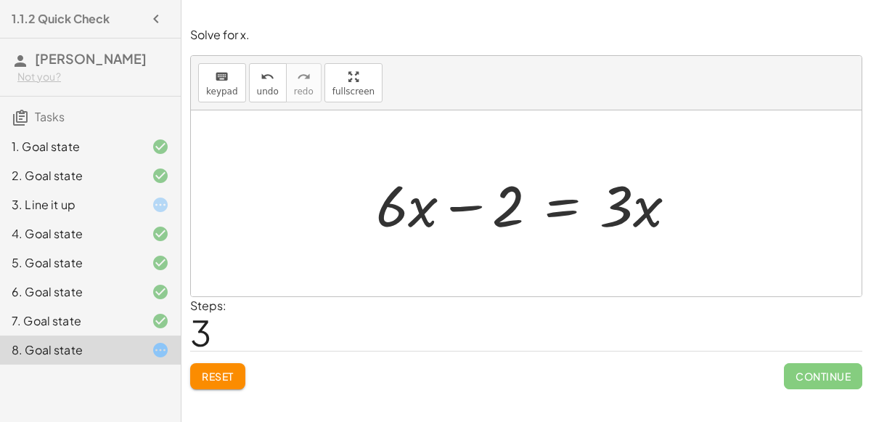
click at [545, 203] on div at bounding box center [532, 203] width 327 height 75
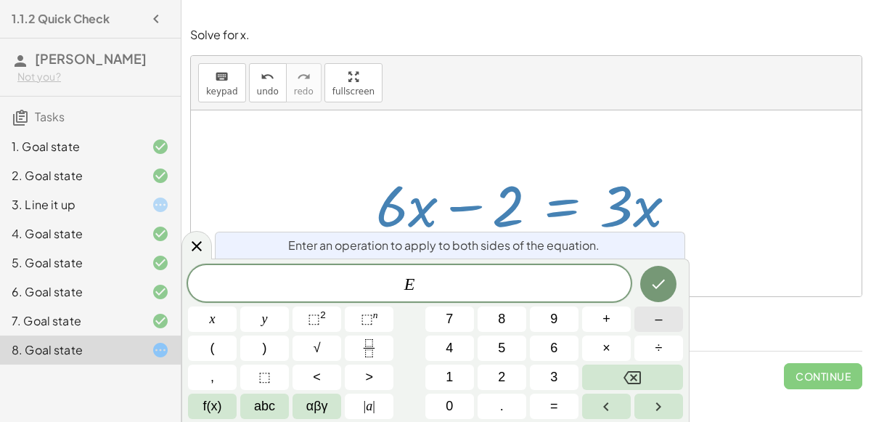
click at [647, 314] on button "–" at bounding box center [658, 318] width 49 height 25
click at [563, 348] on button "6" at bounding box center [554, 347] width 49 height 25
click at [224, 330] on button "x" at bounding box center [212, 318] width 49 height 25
click at [655, 288] on icon "Done" at bounding box center [658, 283] width 17 height 17
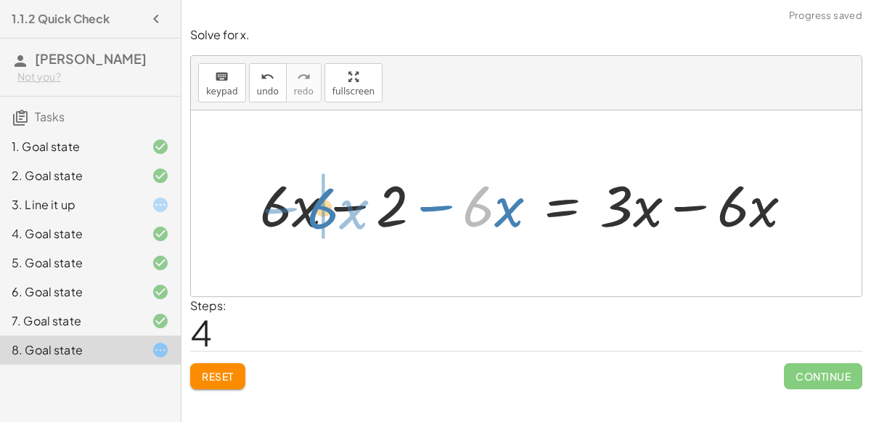
drag, startPoint x: 471, startPoint y: 217, endPoint x: 308, endPoint y: 219, distance: 162.6
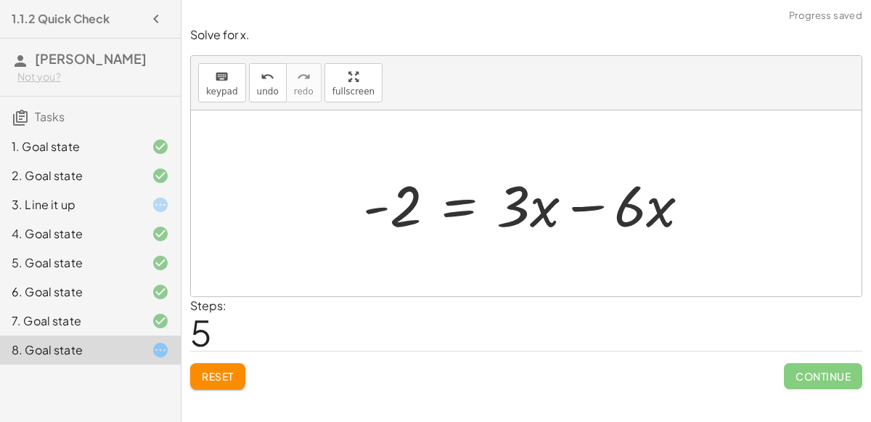
drag, startPoint x: 714, startPoint y: 212, endPoint x: 631, endPoint y: 211, distance: 83.5
click at [631, 211] on div "+ · 6 · x − 10 = − 8 + · 3 · x + · 6 · x − 10 + 8 = − 8 + · 3 · x + 8 + · 6 · x…" at bounding box center [526, 203] width 671 height 186
drag, startPoint x: 631, startPoint y: 211, endPoint x: 517, endPoint y: 208, distance: 113.3
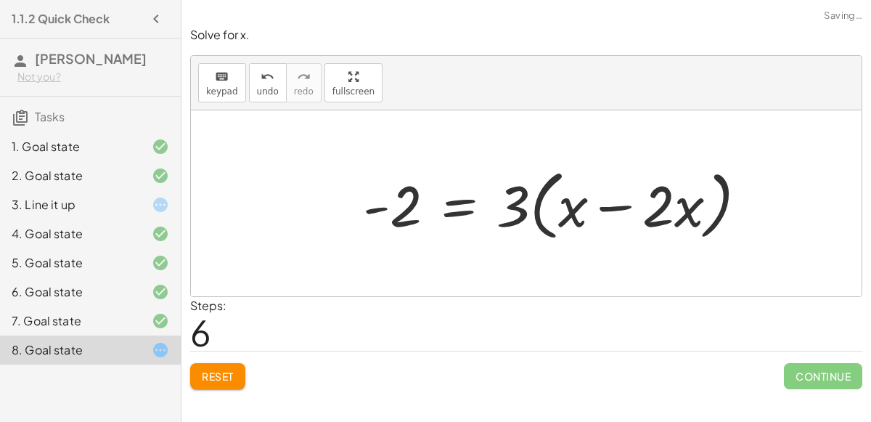
click at [597, 215] on div at bounding box center [561, 203] width 410 height 83
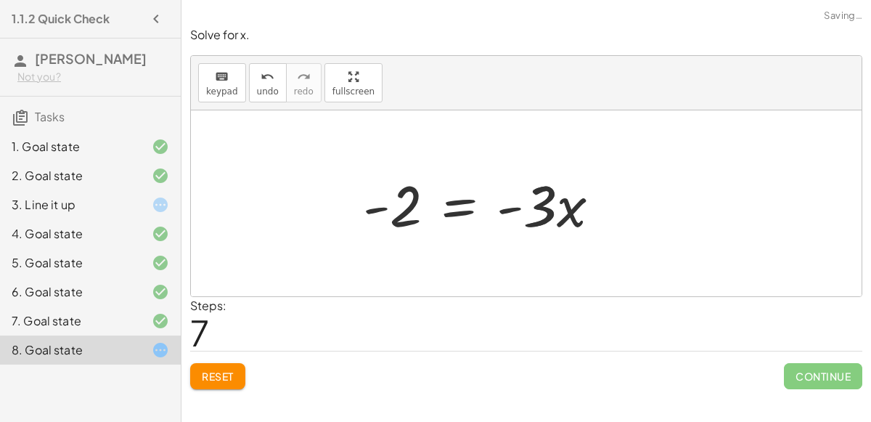
click at [556, 205] on div at bounding box center [487, 203] width 263 height 75
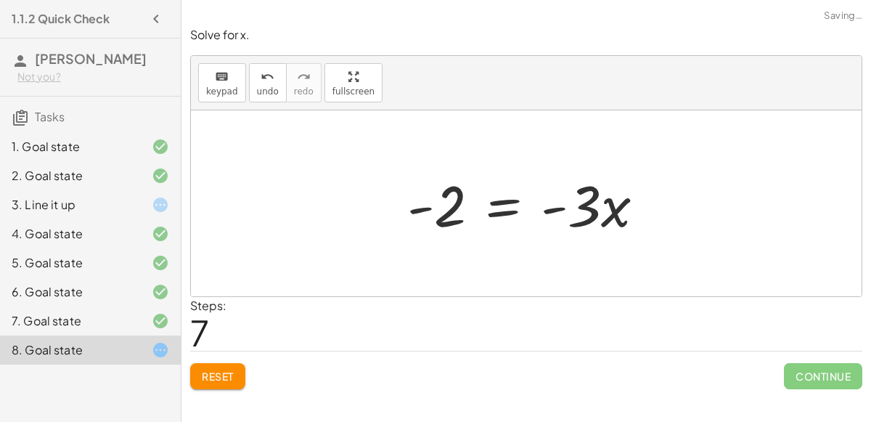
click at [556, 205] on div at bounding box center [531, 203] width 263 height 75
drag, startPoint x: 425, startPoint y: 209, endPoint x: 570, endPoint y: 202, distance: 146.0
click at [570, 202] on div at bounding box center [531, 203] width 263 height 75
click at [507, 205] on div at bounding box center [532, 203] width 210 height 75
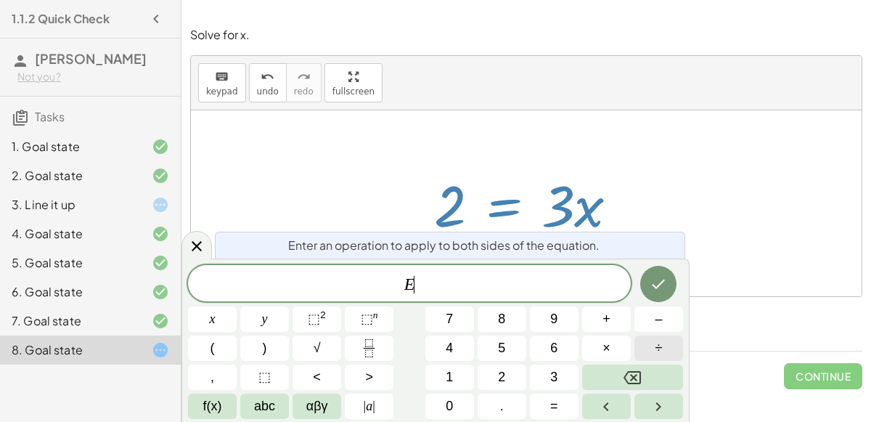
click at [647, 347] on button "÷" at bounding box center [658, 347] width 49 height 25
click at [545, 364] on button "3" at bounding box center [554, 376] width 49 height 25
click at [665, 298] on button "Done" at bounding box center [658, 284] width 36 height 36
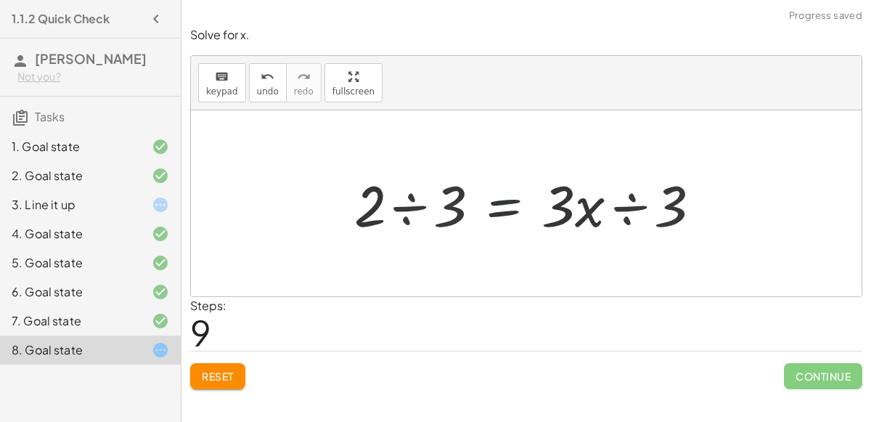
click at [602, 218] on div at bounding box center [532, 203] width 375 height 75
click at [627, 197] on div at bounding box center [532, 203] width 375 height 75
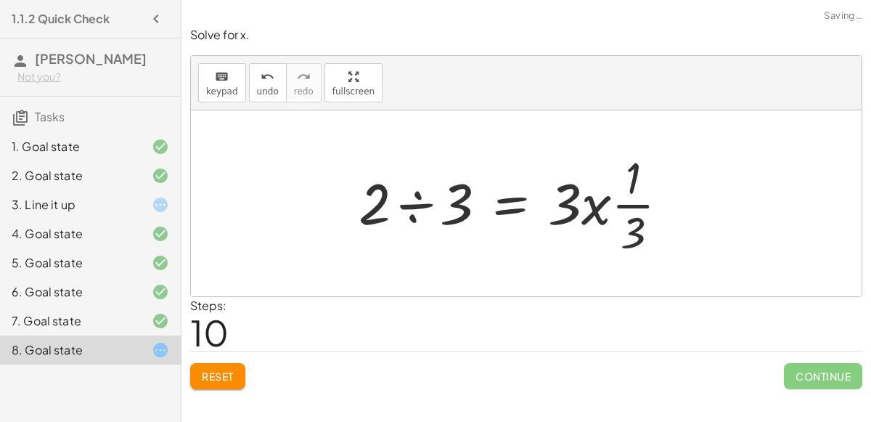
click at [411, 206] on div at bounding box center [519, 203] width 337 height 112
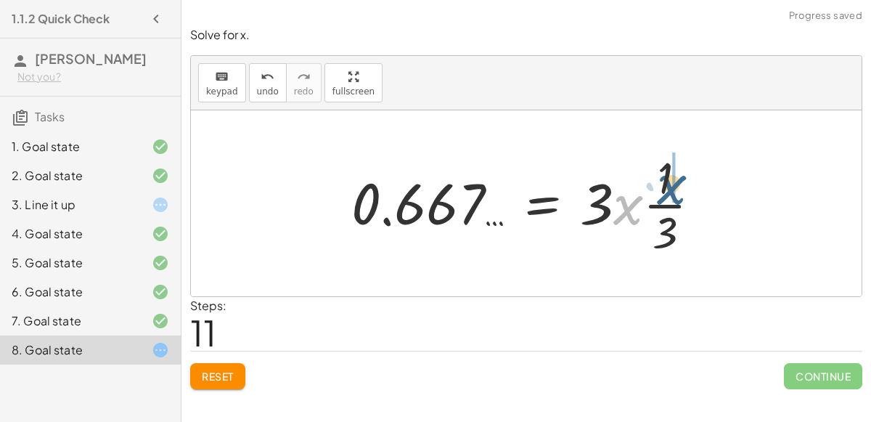
drag, startPoint x: 621, startPoint y: 190, endPoint x: 666, endPoint y: 170, distance: 48.7
click at [666, 170] on div at bounding box center [531, 203] width 375 height 112
click at [656, 178] on div at bounding box center [523, 203] width 359 height 112
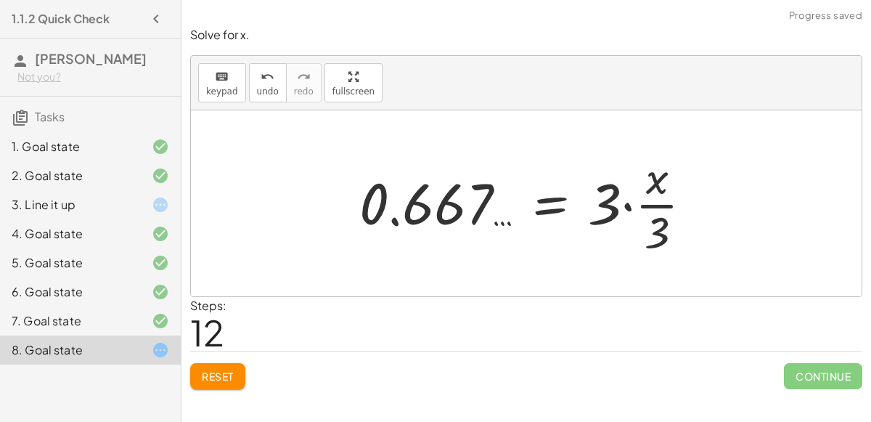
click at [630, 202] on div at bounding box center [531, 203] width 359 height 112
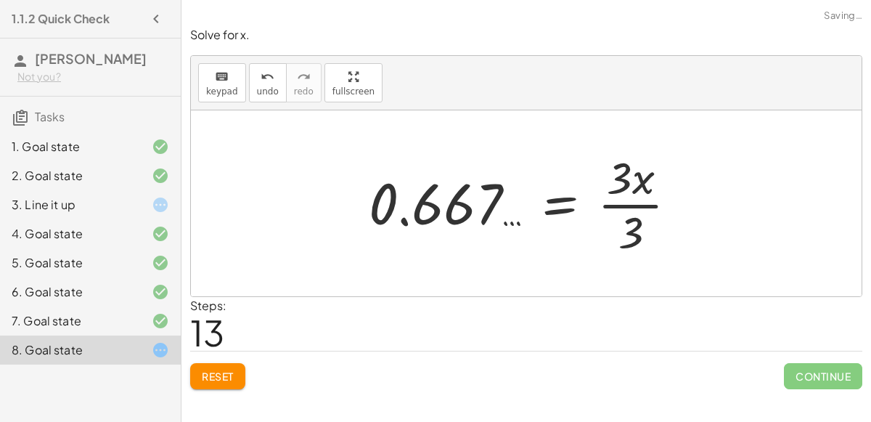
click at [628, 197] on div at bounding box center [528, 203] width 335 height 112
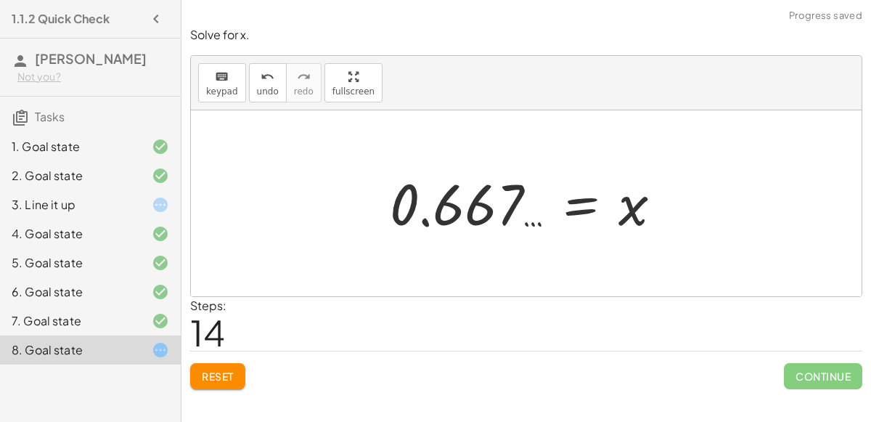
click at [238, 379] on button "Reset" at bounding box center [217, 376] width 55 height 26
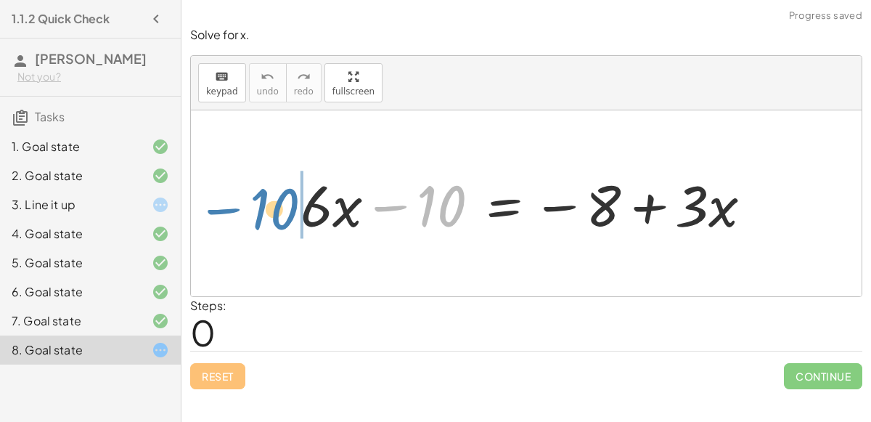
drag, startPoint x: 425, startPoint y: 215, endPoint x: 258, endPoint y: 217, distance: 166.9
click at [258, 217] on div "− 10 + · 6 · x − 10 = − 8 + · 3 · x" at bounding box center [526, 203] width 671 height 186
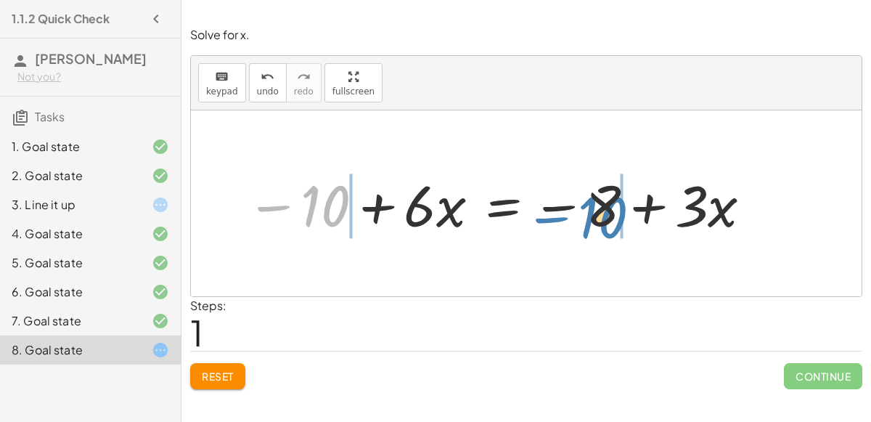
drag, startPoint x: 282, startPoint y: 206, endPoint x: 563, endPoint y: 217, distance: 281.8
click at [563, 217] on div at bounding box center [500, 203] width 522 height 75
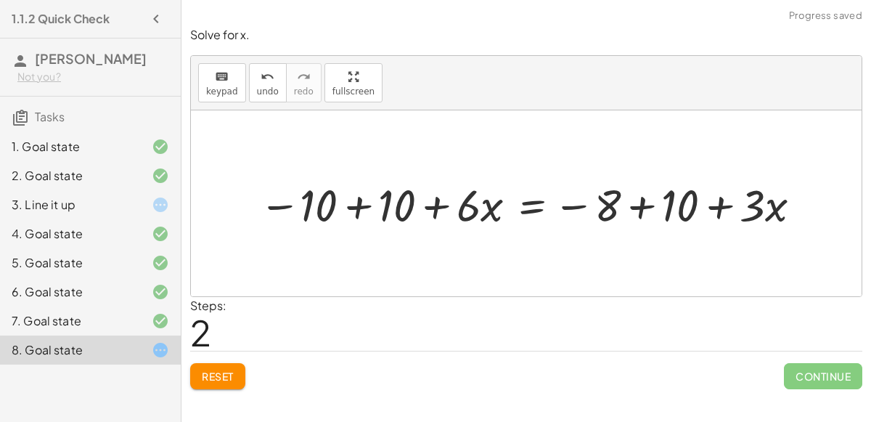
click at [627, 208] on div at bounding box center [532, 203] width 561 height 58
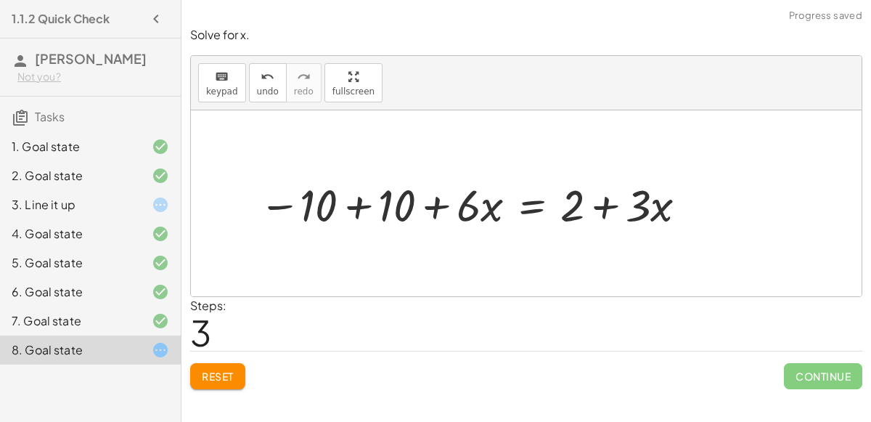
click at [361, 209] on div at bounding box center [475, 203] width 446 height 58
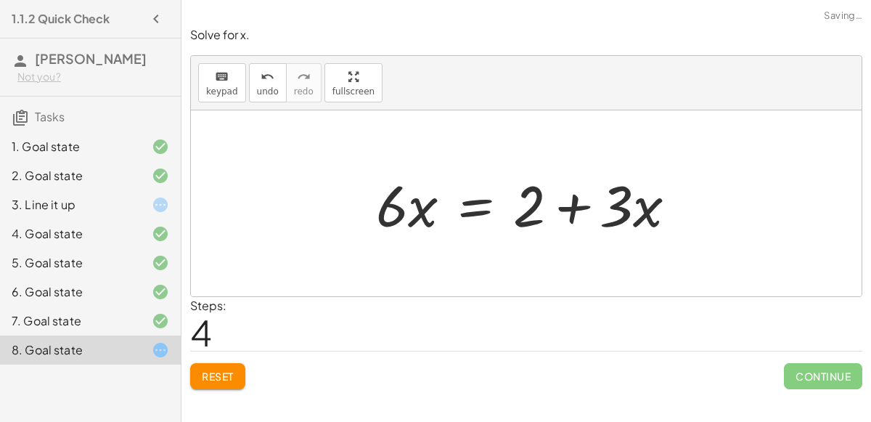
click at [560, 210] on div at bounding box center [532, 203] width 327 height 75
click at [236, 367] on button "Reset" at bounding box center [217, 376] width 55 height 26
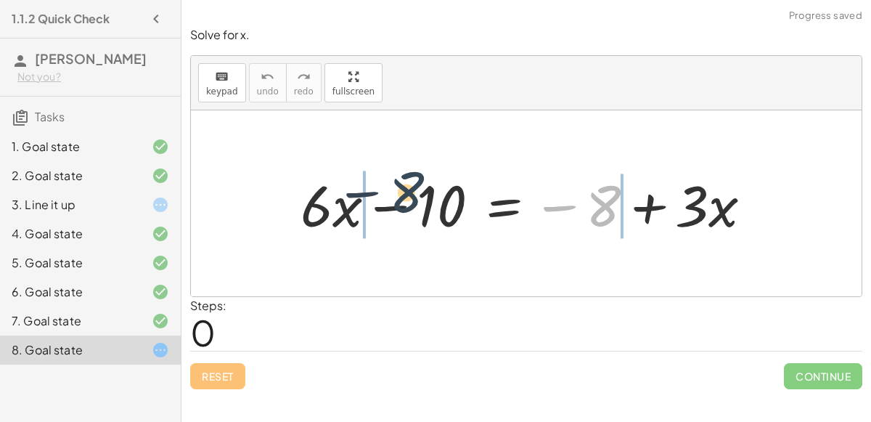
drag, startPoint x: 612, startPoint y: 218, endPoint x: 408, endPoint y: 203, distance: 204.5
click at [408, 203] on div at bounding box center [532, 203] width 478 height 75
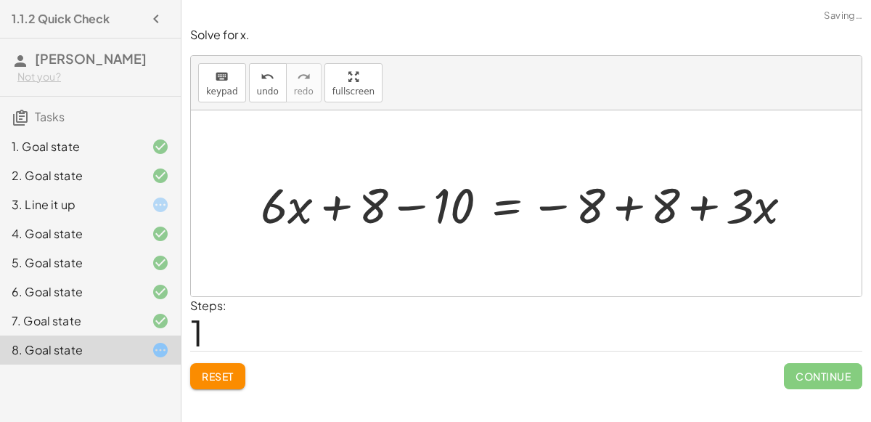
click at [300, 210] on div at bounding box center [532, 203] width 558 height 64
click at [331, 210] on div at bounding box center [532, 203] width 558 height 64
drag, startPoint x: 364, startPoint y: 202, endPoint x: 418, endPoint y: 208, distance: 54.7
click at [418, 208] on div at bounding box center [532, 203] width 558 height 64
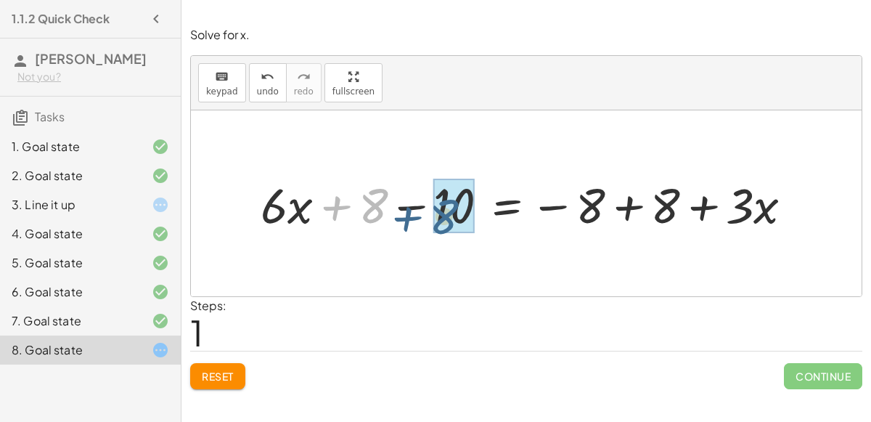
drag, startPoint x: 379, startPoint y: 203, endPoint x: 451, endPoint y: 214, distance: 73.4
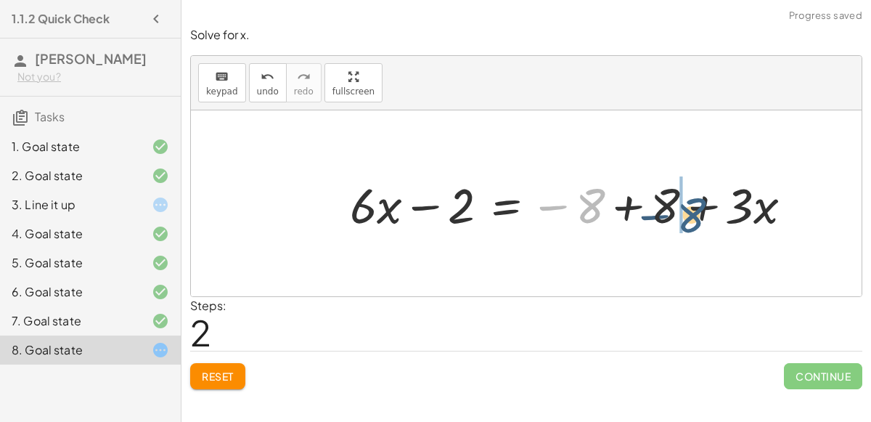
drag, startPoint x: 594, startPoint y: 206, endPoint x: 695, endPoint y: 216, distance: 101.3
click at [695, 216] on div at bounding box center [577, 203] width 468 height 64
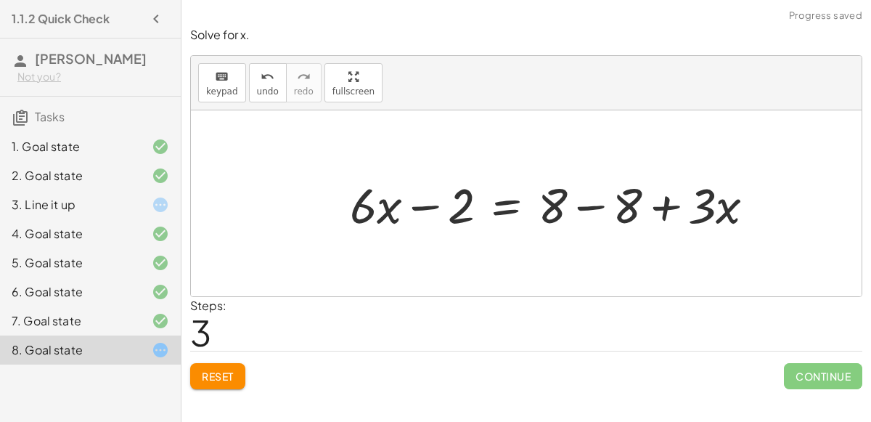
click at [595, 207] on div at bounding box center [558, 203] width 431 height 64
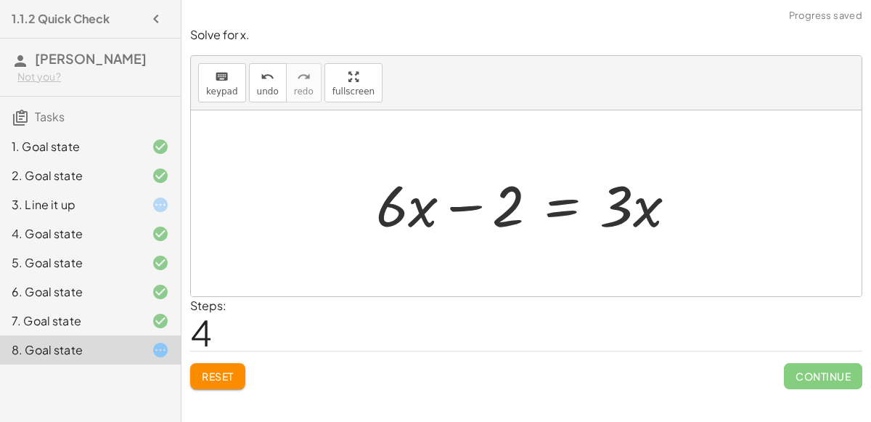
click at [464, 208] on div at bounding box center [532, 203] width 327 height 75
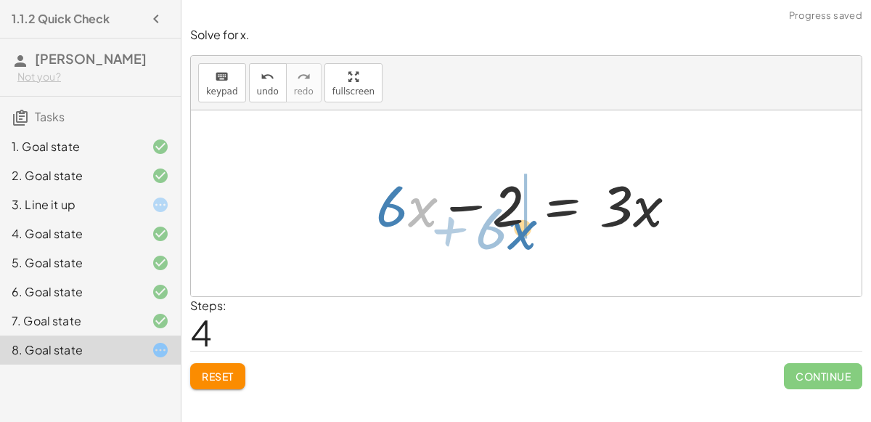
drag, startPoint x: 427, startPoint y: 211, endPoint x: 523, endPoint y: 230, distance: 98.4
click at [523, 230] on div at bounding box center [532, 203] width 327 height 75
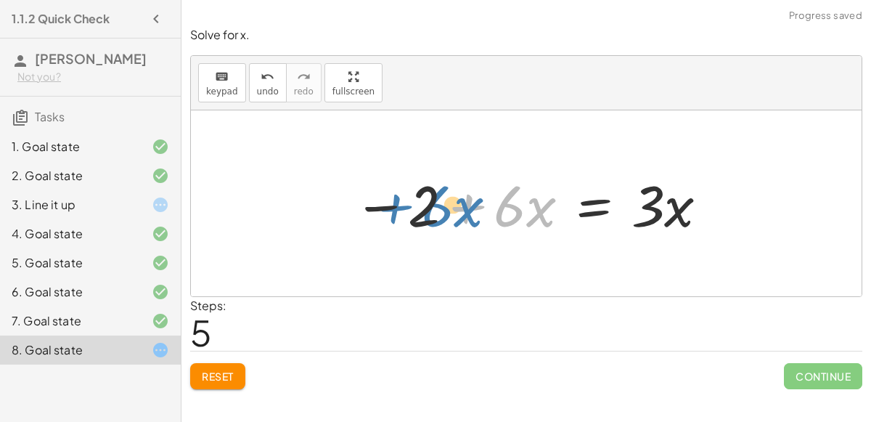
drag, startPoint x: 460, startPoint y: 203, endPoint x: 402, endPoint y: 205, distance: 58.1
click at [402, 205] on div at bounding box center [531, 203] width 371 height 75
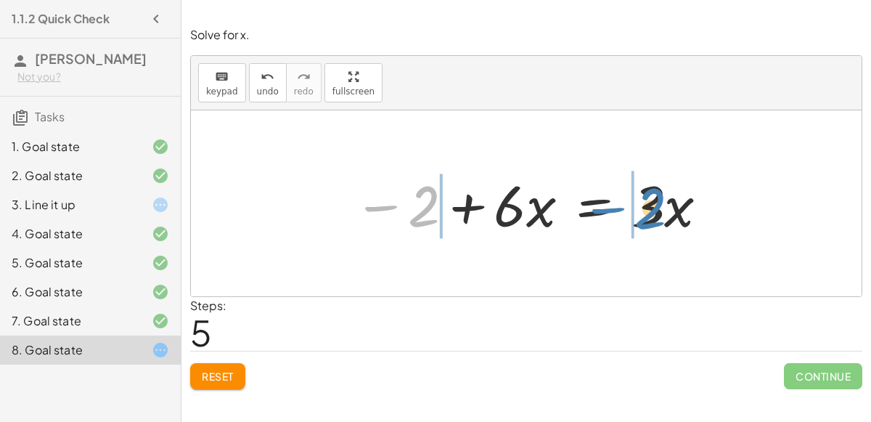
drag, startPoint x: 373, startPoint y: 205, endPoint x: 604, endPoint y: 208, distance: 230.8
click at [604, 208] on div at bounding box center [531, 203] width 371 height 75
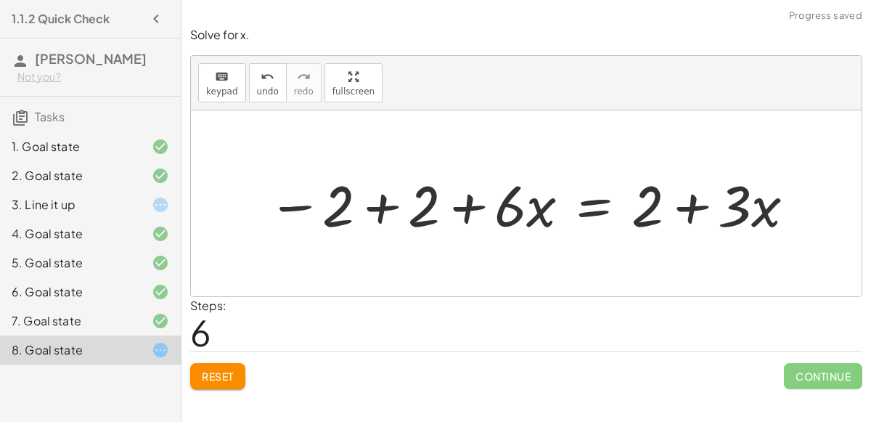
click at [673, 205] on div at bounding box center [532, 203] width 543 height 75
click at [372, 212] on div at bounding box center [532, 203] width 543 height 75
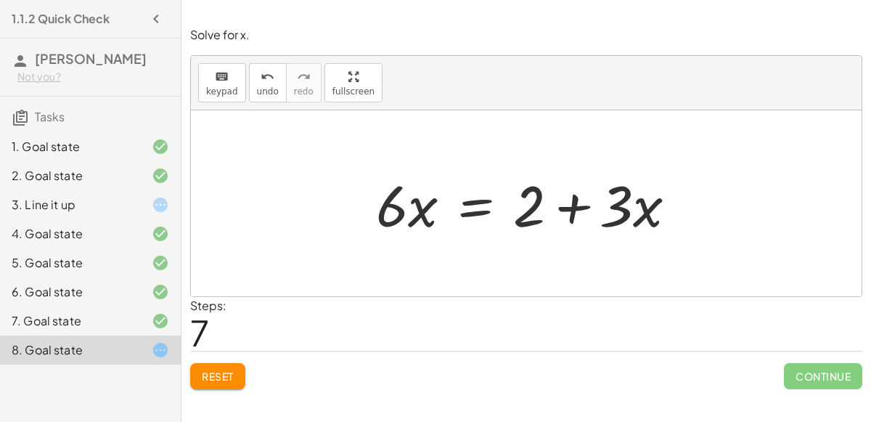
click at [227, 385] on button "Reset" at bounding box center [217, 376] width 55 height 26
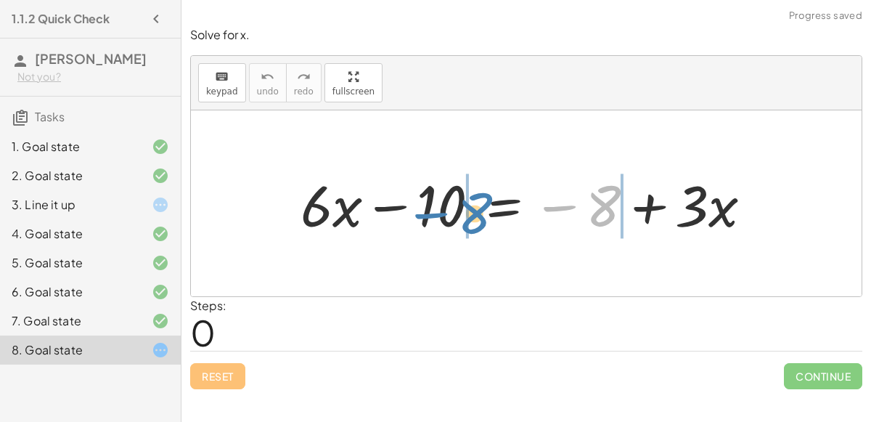
drag, startPoint x: 559, startPoint y: 207, endPoint x: 427, endPoint y: 213, distance: 131.5
click at [427, 213] on div at bounding box center [532, 203] width 478 height 75
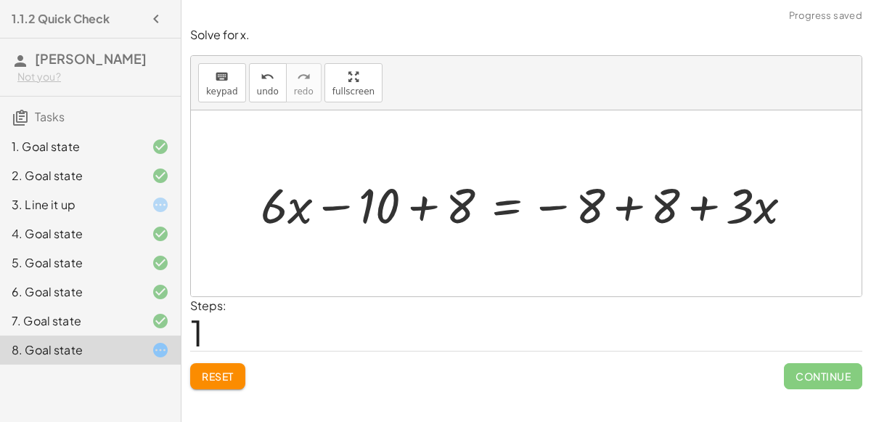
click at [217, 373] on span "Reset" at bounding box center [218, 375] width 32 height 13
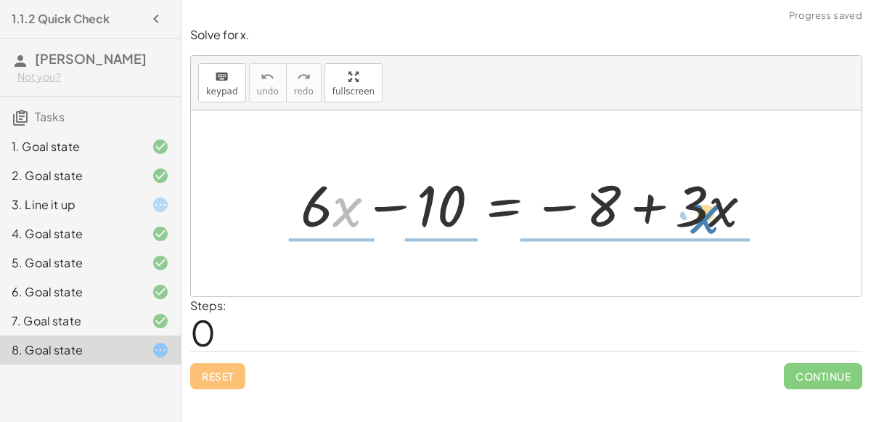
drag, startPoint x: 353, startPoint y: 208, endPoint x: 711, endPoint y: 215, distance: 357.9
click at [711, 215] on div at bounding box center [532, 203] width 478 height 75
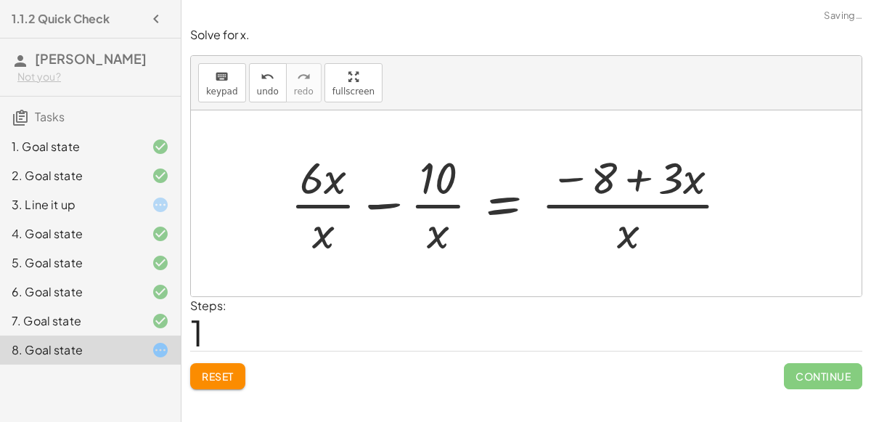
click at [315, 220] on div at bounding box center [515, 203] width 465 height 112
click at [320, 202] on div at bounding box center [515, 203] width 465 height 112
click at [396, 206] on div at bounding box center [515, 203] width 465 height 112
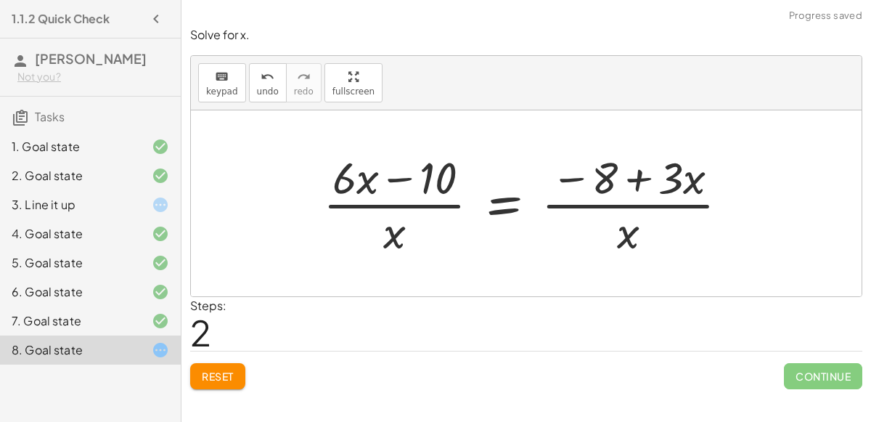
click at [399, 167] on div at bounding box center [532, 203] width 432 height 112
click at [597, 174] on div at bounding box center [532, 203] width 432 height 112
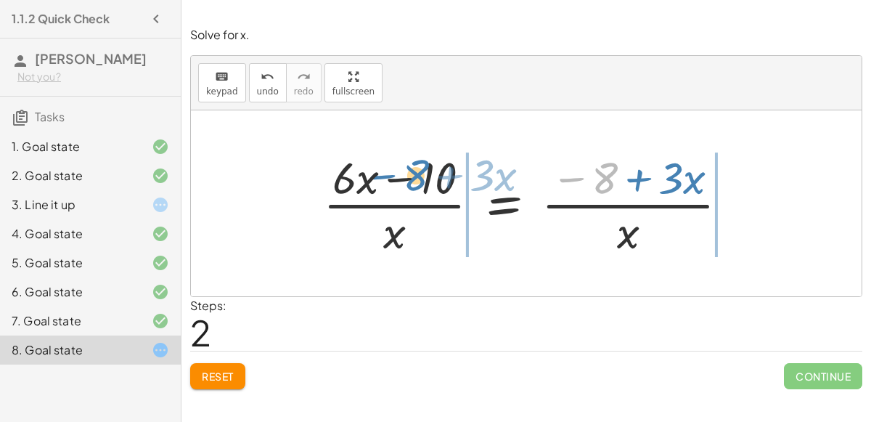
drag, startPoint x: 597, startPoint y: 174, endPoint x: 409, endPoint y: 171, distance: 188.7
click at [409, 171] on div at bounding box center [532, 203] width 432 height 112
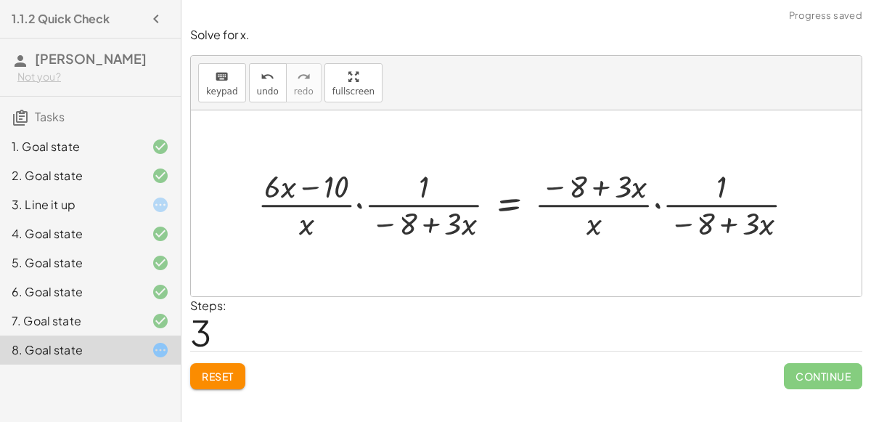
click at [359, 202] on div at bounding box center [531, 203] width 563 height 78
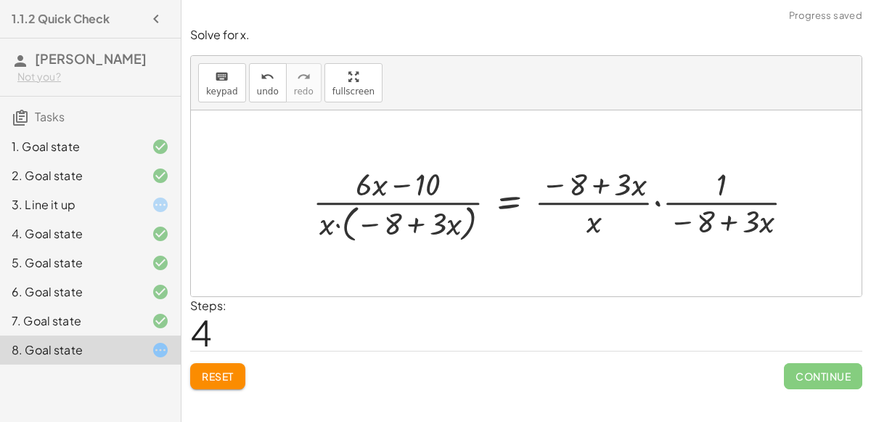
click at [377, 225] on div at bounding box center [560, 203] width 508 height 83
click at [423, 223] on div at bounding box center [560, 203] width 508 height 83
click at [401, 187] on div at bounding box center [560, 203] width 508 height 83
drag, startPoint x: 327, startPoint y: 226, endPoint x: 441, endPoint y: 237, distance: 113.7
click at [441, 237] on div at bounding box center [560, 203] width 508 height 83
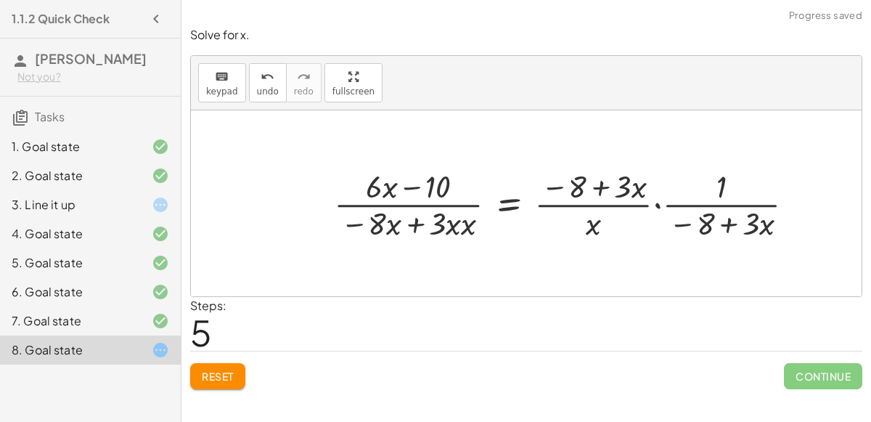
click at [438, 224] on div at bounding box center [570, 203] width 487 height 78
drag, startPoint x: 443, startPoint y: 225, endPoint x: 385, endPoint y: 226, distance: 57.3
click at [385, 226] on div at bounding box center [570, 203] width 487 height 78
click at [422, 223] on div at bounding box center [583, 203] width 459 height 78
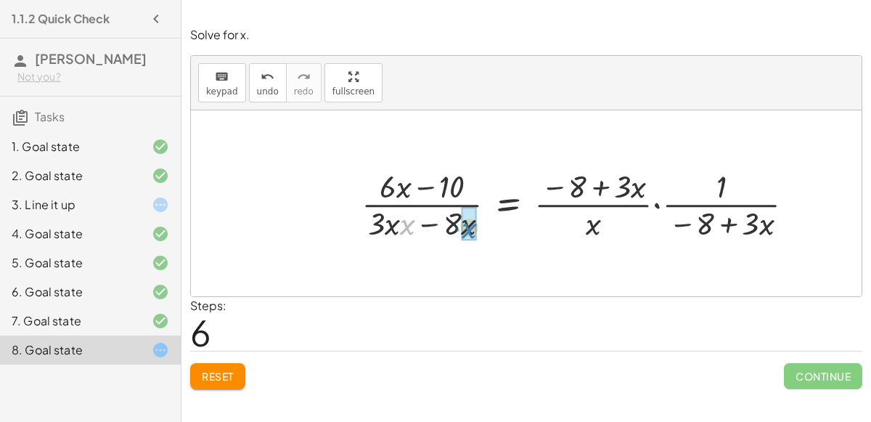
drag, startPoint x: 402, startPoint y: 226, endPoint x: 465, endPoint y: 229, distance: 63.2
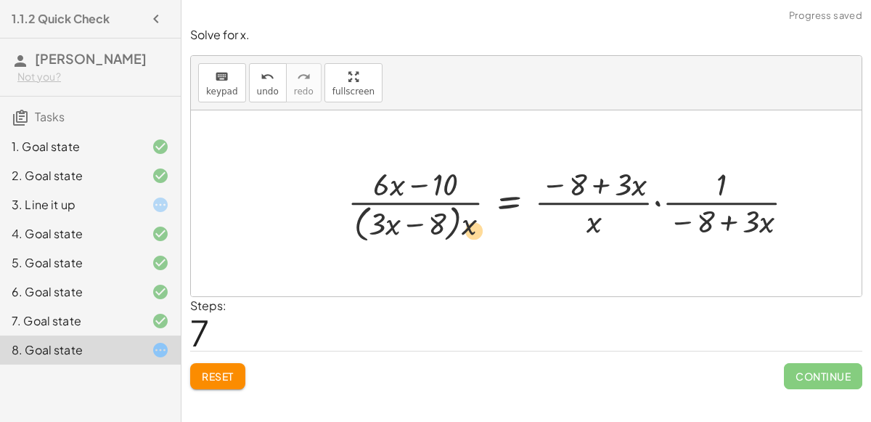
drag, startPoint x: 390, startPoint y: 226, endPoint x: 471, endPoint y: 233, distance: 81.6
click at [471, 233] on div at bounding box center [576, 203] width 473 height 83
drag, startPoint x: 392, startPoint y: 226, endPoint x: 454, endPoint y: 225, distance: 62.4
click at [454, 225] on div at bounding box center [576, 203] width 473 height 83
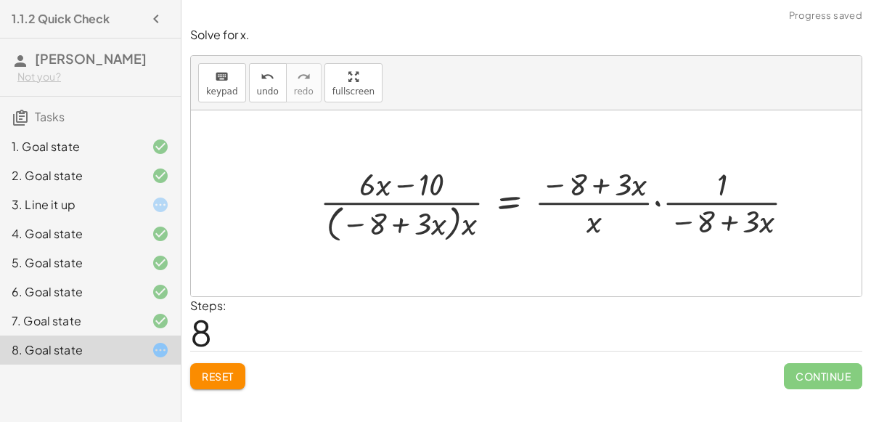
click at [430, 224] on div at bounding box center [563, 203] width 501 height 83
drag, startPoint x: 468, startPoint y: 225, endPoint x: 426, endPoint y: 221, distance: 42.3
click at [426, 221] on div at bounding box center [563, 203] width 501 height 83
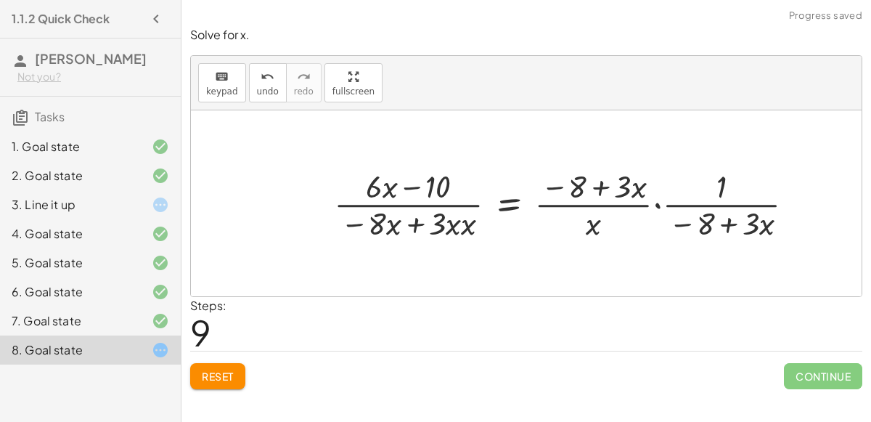
click at [389, 226] on div at bounding box center [570, 203] width 487 height 78
click at [415, 225] on div at bounding box center [570, 203] width 487 height 78
click at [414, 176] on div at bounding box center [570, 203] width 487 height 78
click at [655, 204] on div at bounding box center [570, 203] width 487 height 78
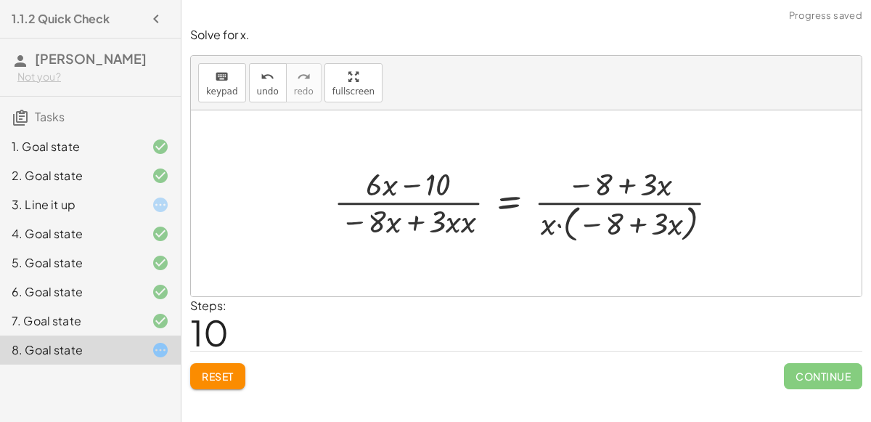
click at [560, 222] on div at bounding box center [532, 203] width 411 height 83
drag, startPoint x: 646, startPoint y: 200, endPoint x: 589, endPoint y: 210, distance: 58.2
click at [589, 210] on div at bounding box center [532, 203] width 411 height 83
click at [552, 228] on div at bounding box center [532, 203] width 411 height 83
click at [557, 224] on div at bounding box center [532, 203] width 411 height 83
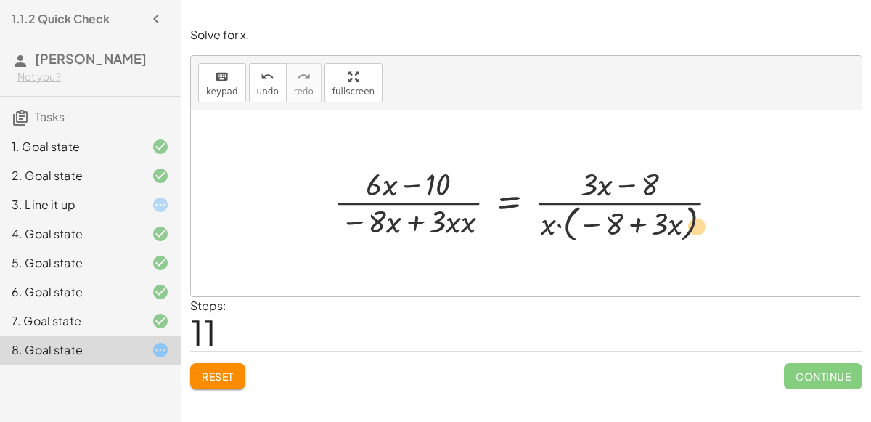
drag, startPoint x: 557, startPoint y: 225, endPoint x: 573, endPoint y: 234, distance: 18.2
click at [573, 234] on div at bounding box center [532, 203] width 411 height 83
drag, startPoint x: 544, startPoint y: 228, endPoint x: 687, endPoint y: 235, distance: 143.2
click at [687, 235] on div at bounding box center [532, 203] width 411 height 83
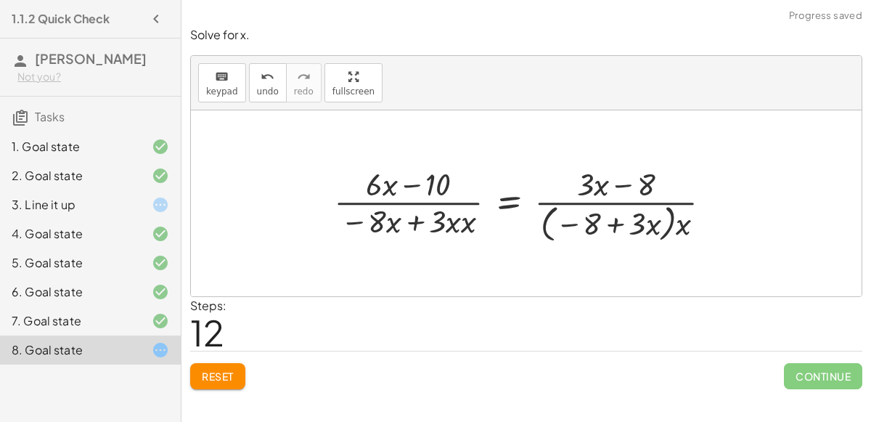
click at [662, 225] on div at bounding box center [529, 203] width 404 height 83
drag, startPoint x: 679, startPoint y: 226, endPoint x: 652, endPoint y: 223, distance: 27.0
click at [652, 223] on div at bounding box center [529, 203] width 404 height 83
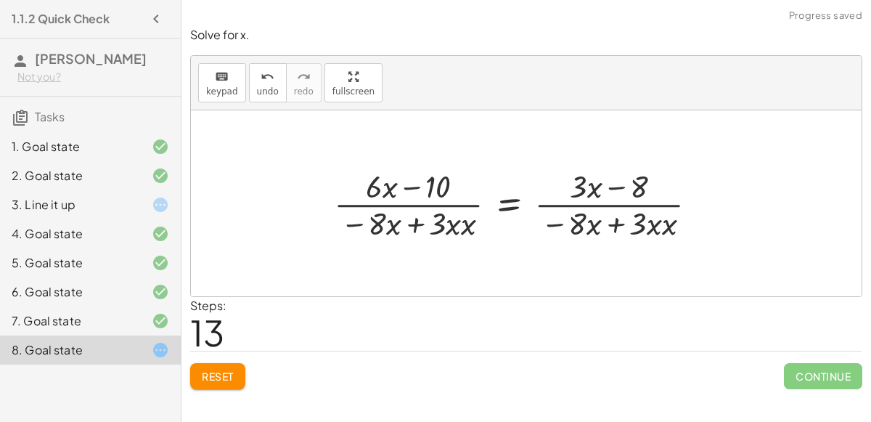
click at [620, 224] on div at bounding box center [522, 203] width 390 height 78
click at [511, 199] on div at bounding box center [522, 203] width 390 height 78
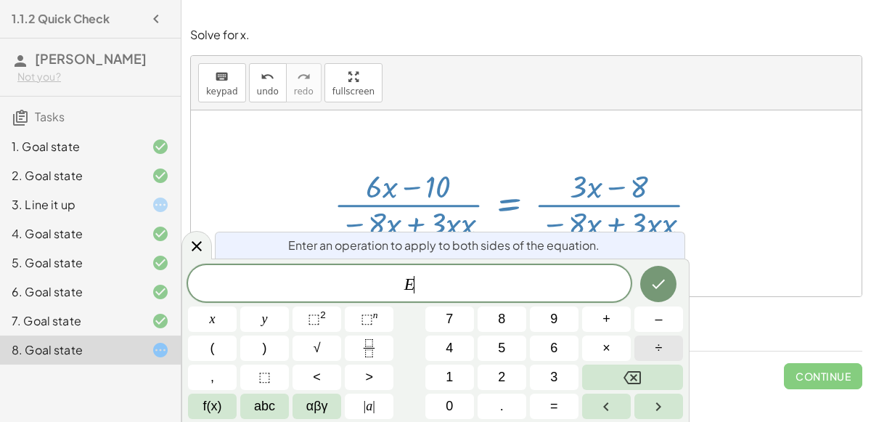
click at [650, 342] on button "÷" at bounding box center [658, 347] width 49 height 25
click at [510, 377] on button "2" at bounding box center [502, 376] width 49 height 25
click at [666, 287] on icon "Done" at bounding box center [658, 283] width 17 height 17
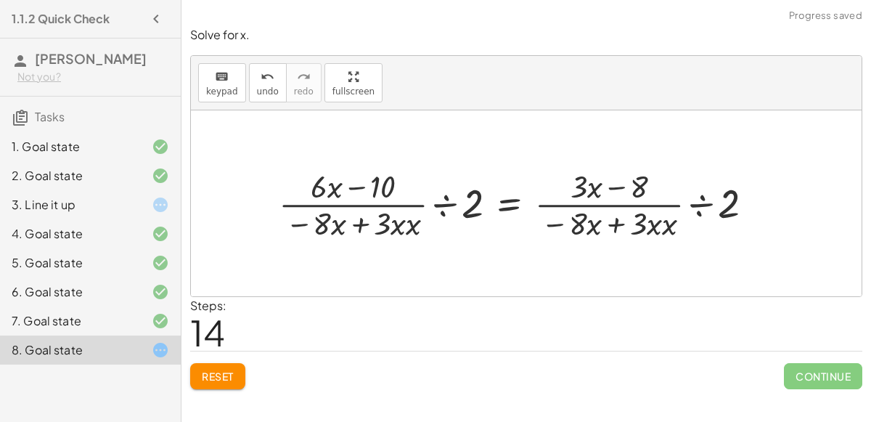
click at [450, 203] on div at bounding box center [521, 203] width 501 height 78
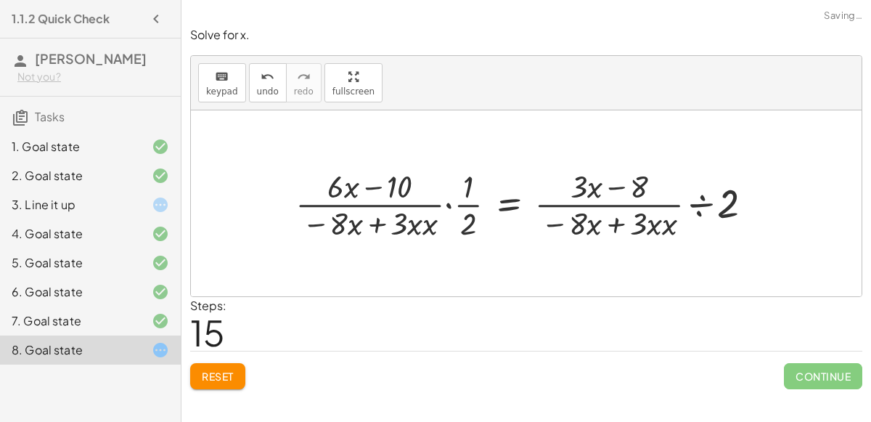
click at [451, 203] on div at bounding box center [529, 203] width 483 height 78
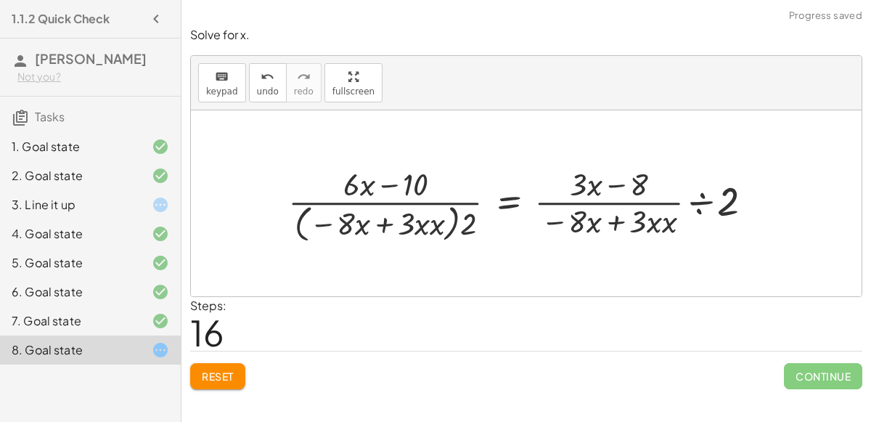
click at [694, 200] on div at bounding box center [526, 203] width 491 height 83
click at [695, 202] on div at bounding box center [518, 203] width 474 height 83
click at [687, 201] on div at bounding box center [518, 203] width 474 height 83
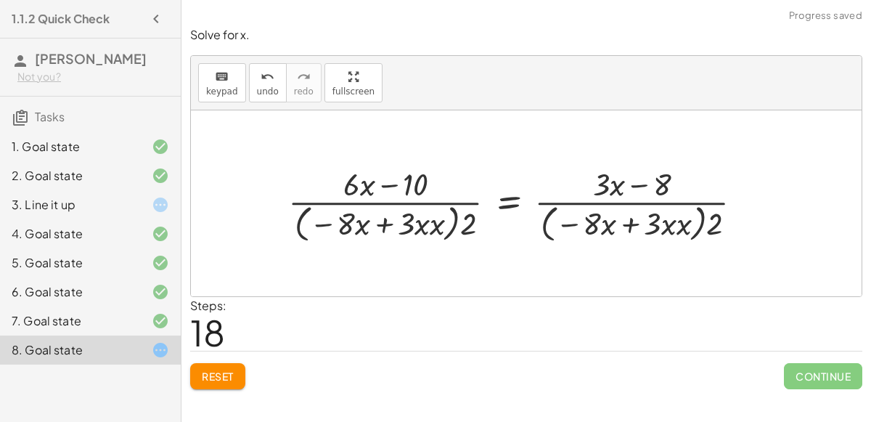
click at [703, 224] on div at bounding box center [521, 203] width 481 height 83
click at [710, 226] on div at bounding box center [521, 203] width 481 height 83
click at [465, 208] on div at bounding box center [521, 203] width 481 height 83
drag, startPoint x: 469, startPoint y: 216, endPoint x: 335, endPoint y: 224, distance: 134.5
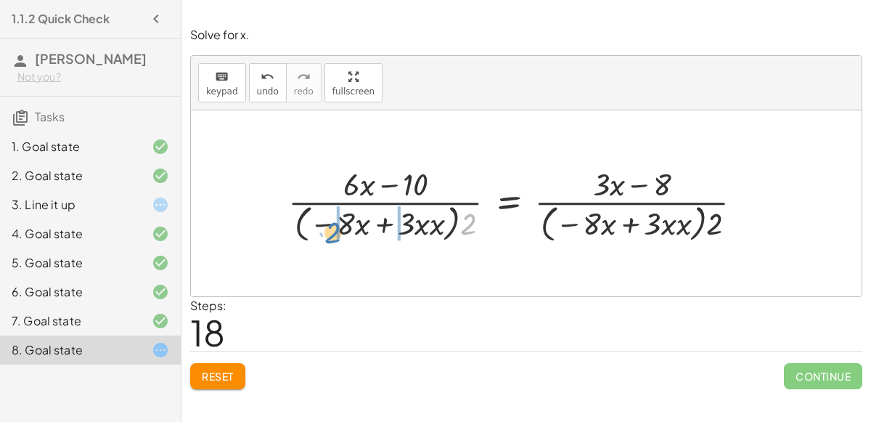
click at [335, 224] on div at bounding box center [521, 203] width 481 height 83
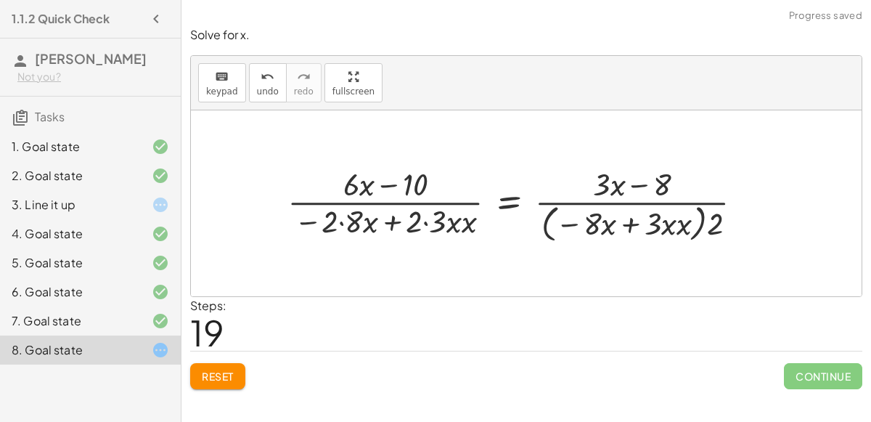
click at [340, 222] on div at bounding box center [521, 203] width 482 height 83
click at [427, 221] on div at bounding box center [528, 203] width 467 height 83
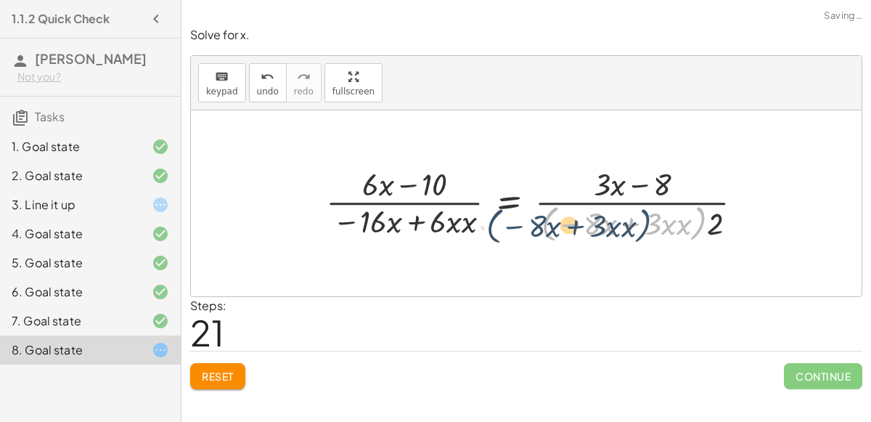
drag, startPoint x: 706, startPoint y: 224, endPoint x: 649, endPoint y: 226, distance: 57.4
click at [649, 226] on div at bounding box center [540, 203] width 443 height 83
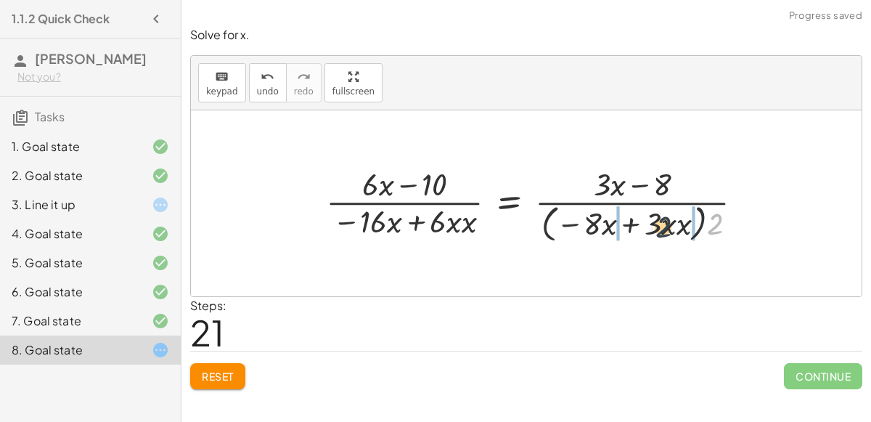
drag, startPoint x: 722, startPoint y: 221, endPoint x: 667, endPoint y: 224, distance: 55.2
click at [667, 224] on div at bounding box center [540, 203] width 443 height 83
click at [667, 224] on div at bounding box center [534, 203] width 430 height 78
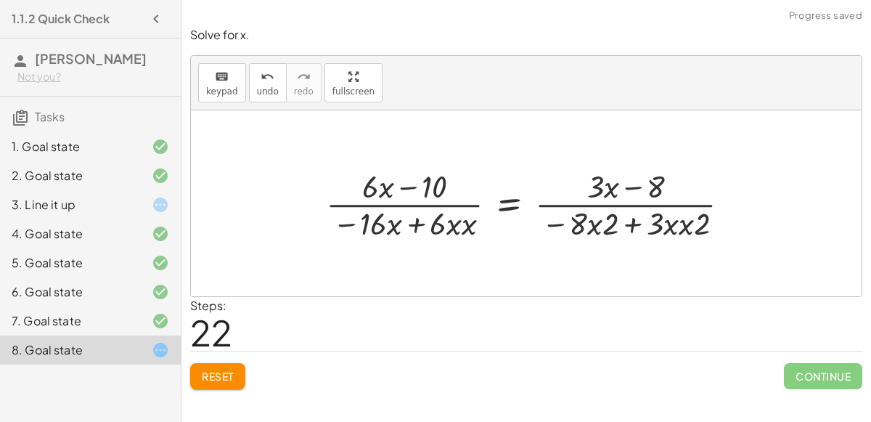
click at [597, 224] on div at bounding box center [534, 203] width 430 height 78
drag, startPoint x: 607, startPoint y: 229, endPoint x: 565, endPoint y: 230, distance: 41.4
click at [565, 230] on div at bounding box center [534, 203] width 430 height 78
drag, startPoint x: 692, startPoint y: 232, endPoint x: 650, endPoint y: 233, distance: 42.8
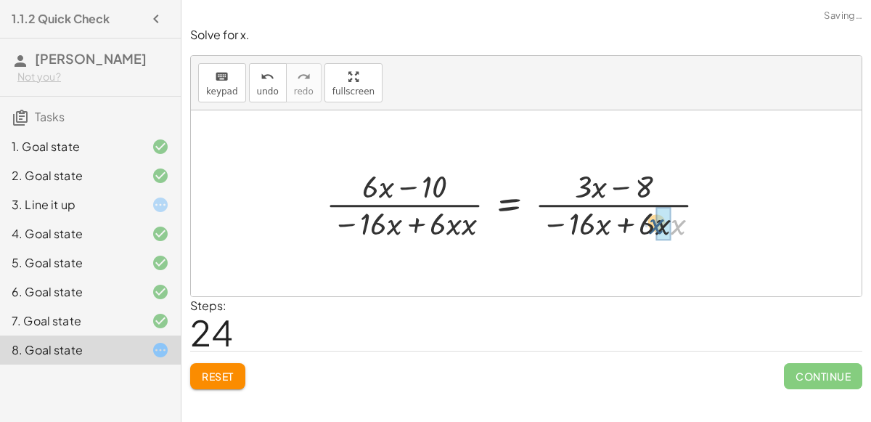
drag, startPoint x: 678, startPoint y: 229, endPoint x: 656, endPoint y: 229, distance: 21.8
drag, startPoint x: 664, startPoint y: 229, endPoint x: 605, endPoint y: 230, distance: 58.8
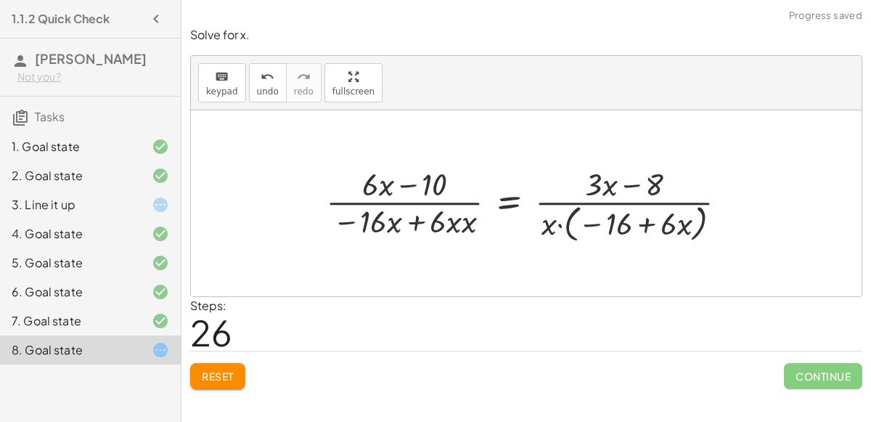
click at [557, 225] on div at bounding box center [532, 203] width 427 height 83
drag, startPoint x: 554, startPoint y: 226, endPoint x: 357, endPoint y: 202, distance: 198.1
click at [357, 202] on div at bounding box center [532, 203] width 427 height 83
click at [409, 202] on div at bounding box center [532, 203] width 468 height 83
click at [211, 380] on span "Reset" at bounding box center [218, 375] width 32 height 13
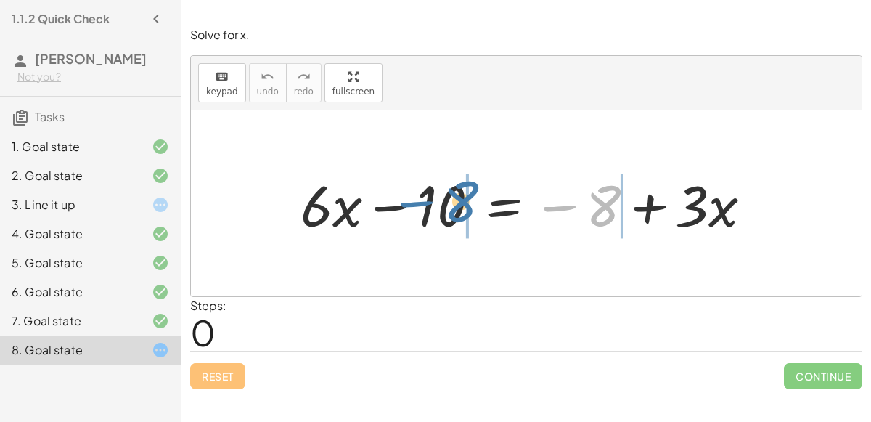
drag, startPoint x: 584, startPoint y: 221, endPoint x: 438, endPoint y: 216, distance: 145.2
click at [438, 216] on div at bounding box center [532, 203] width 478 height 75
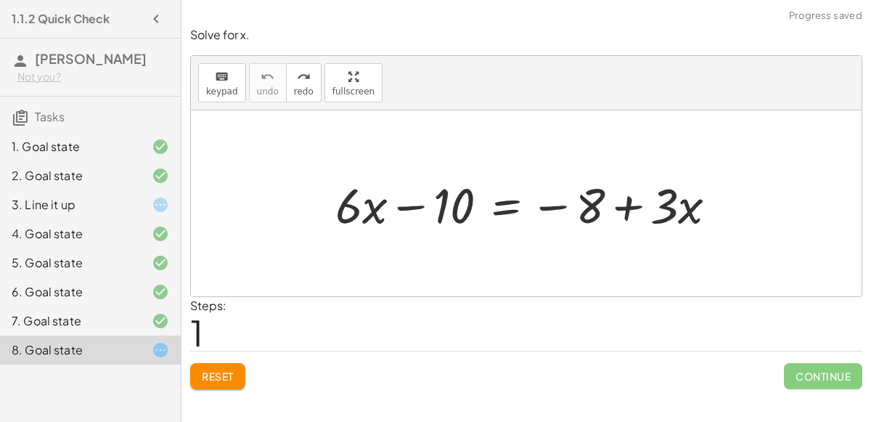
click at [245, 353] on div "Reset Continue" at bounding box center [526, 370] width 672 height 38
click at [224, 382] on button "Reset" at bounding box center [217, 376] width 55 height 26
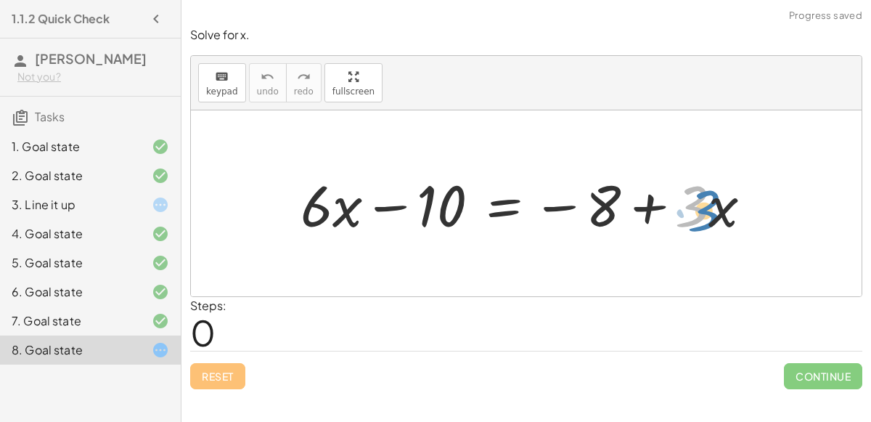
drag, startPoint x: 690, startPoint y: 208, endPoint x: 701, endPoint y: 210, distance: 11.1
click at [701, 210] on div at bounding box center [532, 203] width 478 height 75
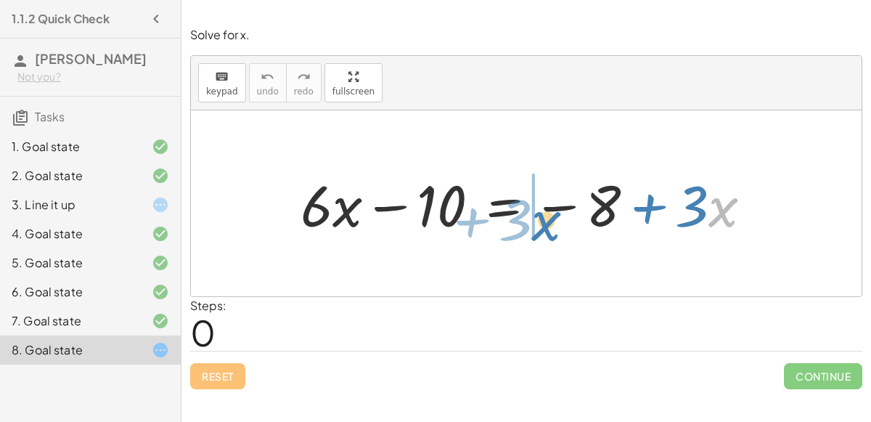
drag, startPoint x: 714, startPoint y: 210, endPoint x: 538, endPoint y: 221, distance: 176.7
click at [538, 221] on div at bounding box center [532, 203] width 478 height 75
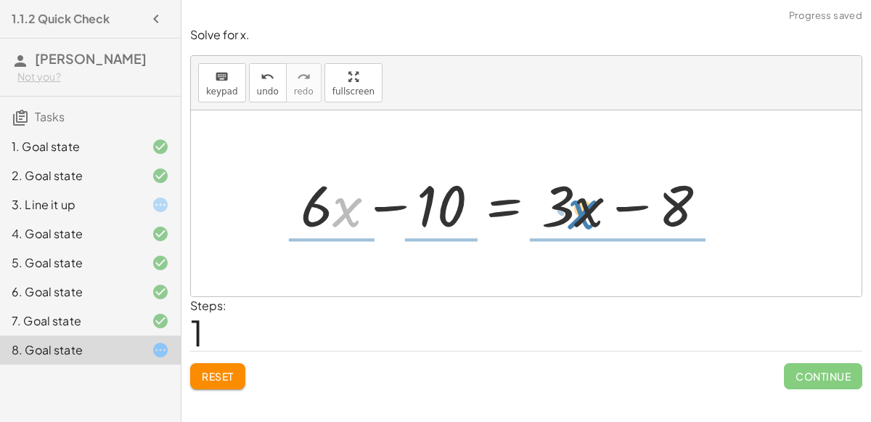
drag, startPoint x: 348, startPoint y: 213, endPoint x: 583, endPoint y: 216, distance: 235.2
click at [583, 216] on div at bounding box center [509, 203] width 433 height 75
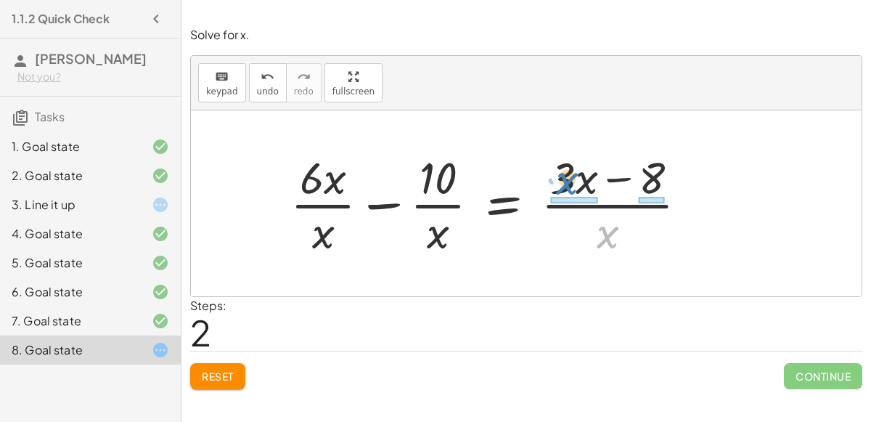
drag, startPoint x: 613, startPoint y: 246, endPoint x: 575, endPoint y: 192, distance: 66.1
click at [575, 192] on div at bounding box center [495, 203] width 424 height 112
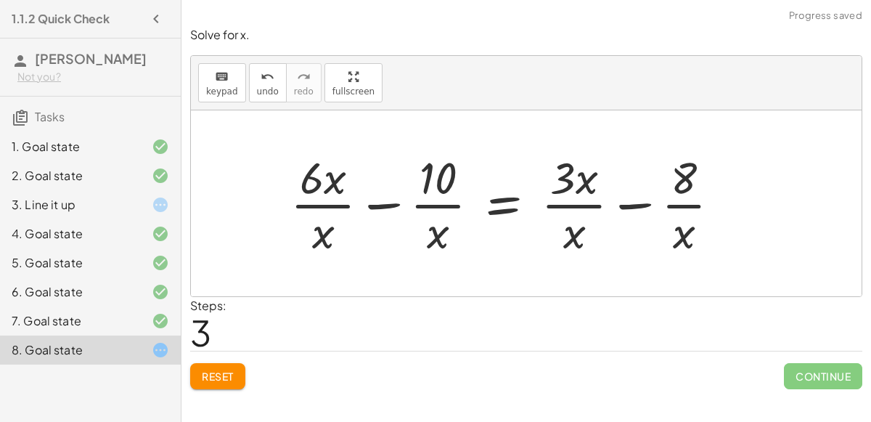
click at [617, 204] on div at bounding box center [511, 203] width 456 height 112
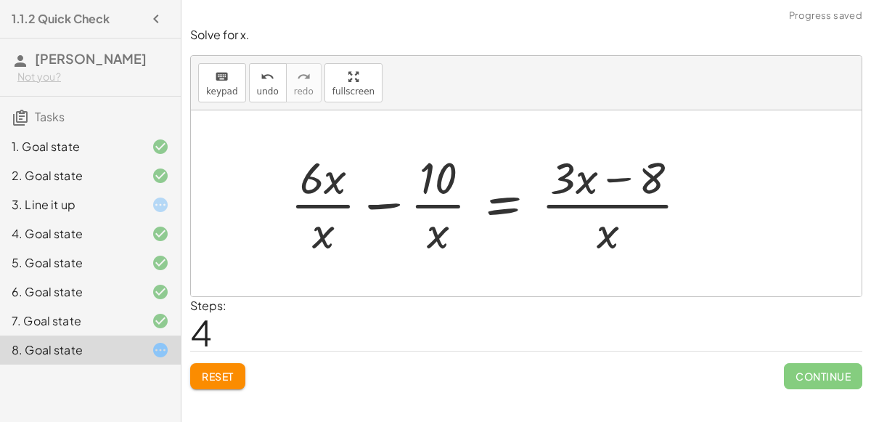
click at [586, 203] on div at bounding box center [495, 203] width 424 height 112
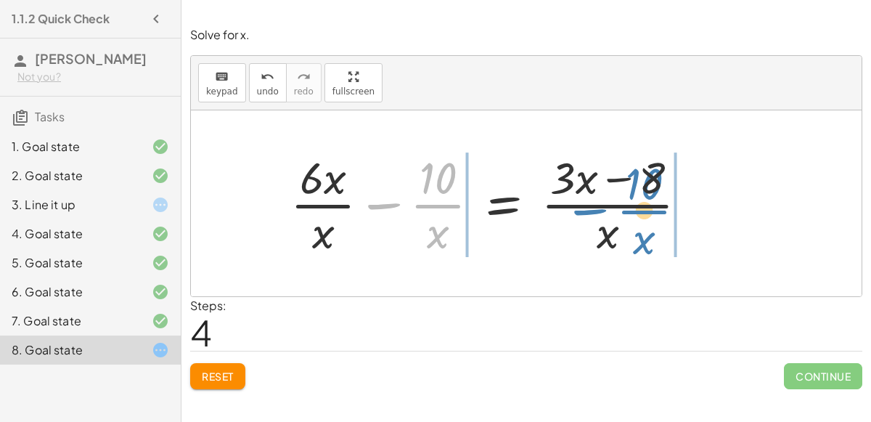
drag, startPoint x: 389, startPoint y: 201, endPoint x: 595, endPoint y: 207, distance: 206.2
click at [595, 207] on div at bounding box center [495, 203] width 424 height 112
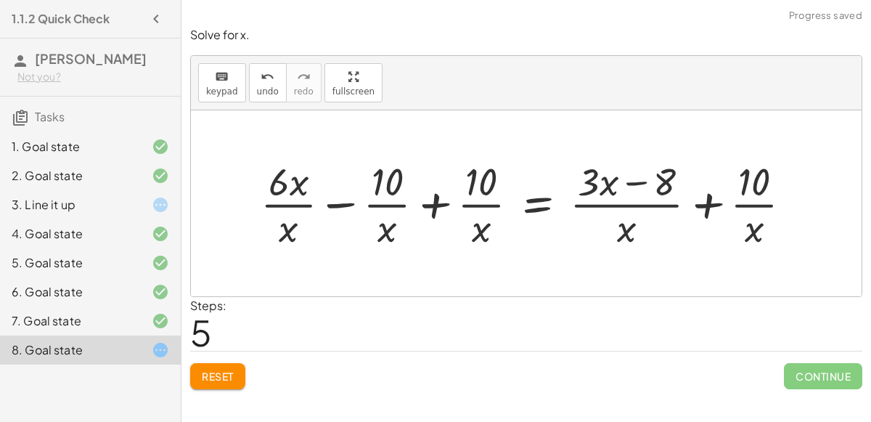
click at [716, 200] on div at bounding box center [531, 203] width 557 height 97
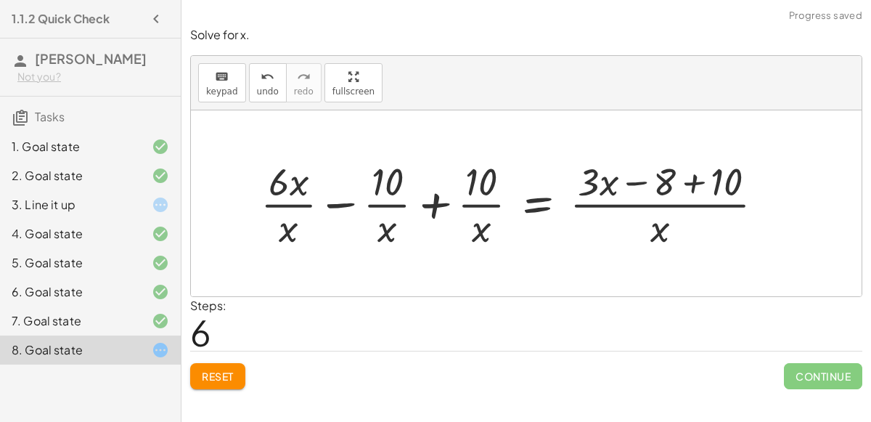
click at [689, 184] on div at bounding box center [518, 203] width 530 height 97
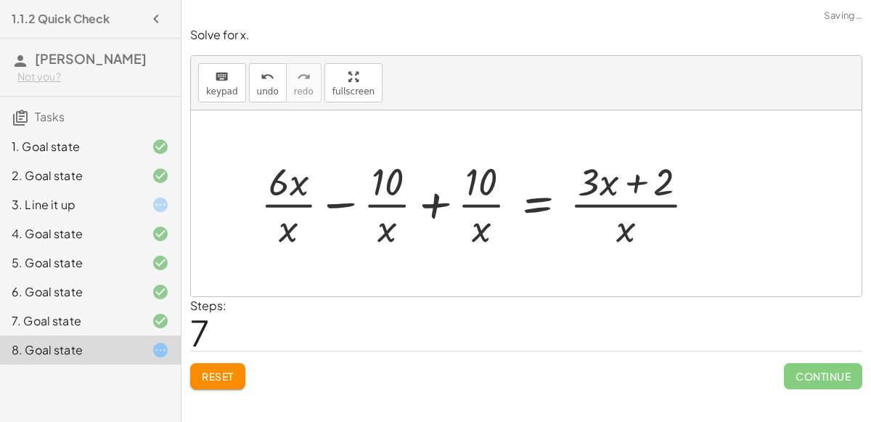
click at [439, 205] on div at bounding box center [483, 203] width 461 height 97
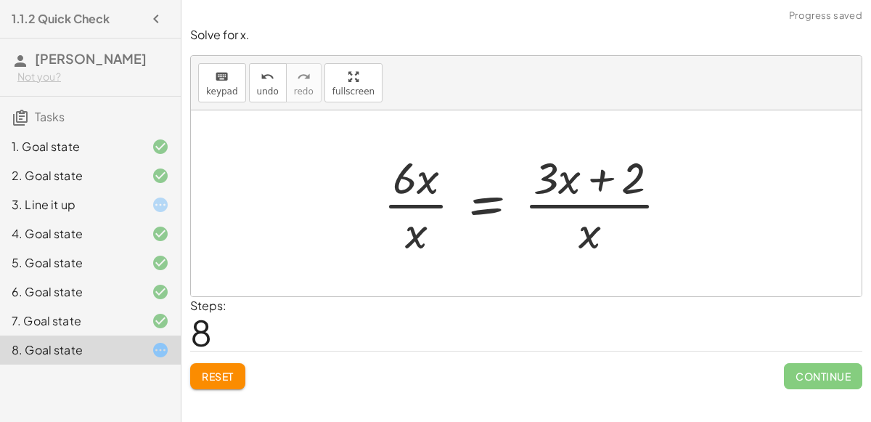
click at [426, 193] on div at bounding box center [531, 203] width 311 height 112
click at [425, 213] on div at bounding box center [531, 203] width 311 height 112
click at [600, 177] on div at bounding box center [531, 203] width 311 height 112
click at [499, 202] on div at bounding box center [531, 203] width 311 height 112
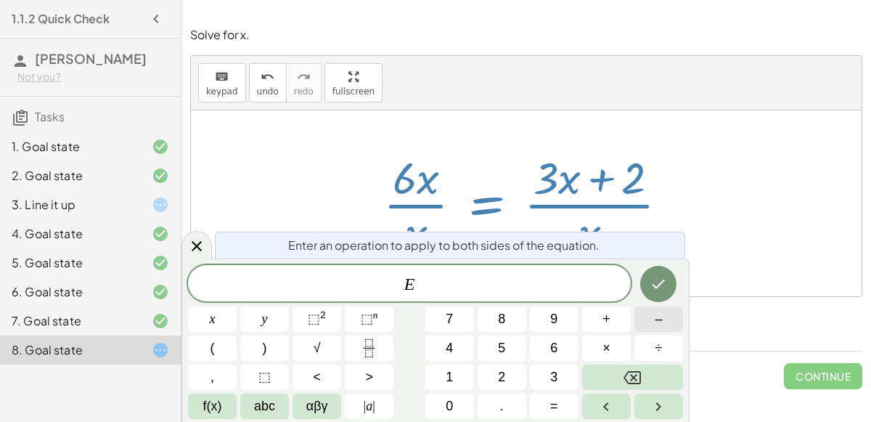
click at [644, 306] on button "–" at bounding box center [658, 318] width 49 height 25
click at [542, 375] on button "3" at bounding box center [554, 376] width 49 height 25
click at [224, 317] on button "x" at bounding box center [212, 318] width 49 height 25
click at [237, 306] on div at bounding box center [212, 318] width 49 height 25
click at [667, 268] on button "Done" at bounding box center [658, 284] width 36 height 36
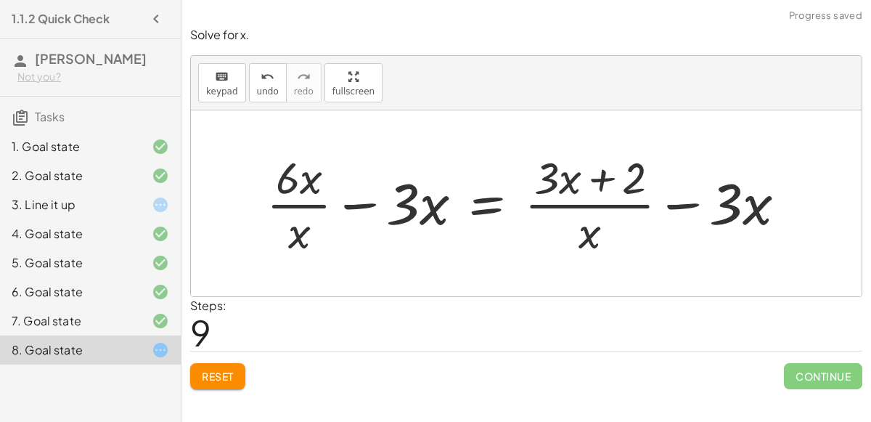
click at [349, 202] on div at bounding box center [532, 203] width 546 height 112
drag, startPoint x: 388, startPoint y: 202, endPoint x: 259, endPoint y: 186, distance: 129.5
click at [259, 186] on div at bounding box center [532, 203] width 546 height 112
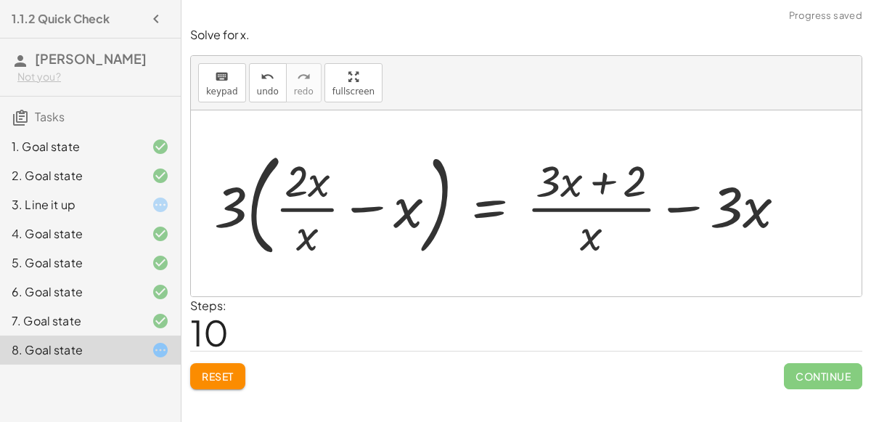
click at [289, 190] on div at bounding box center [505, 202] width 555 height 111
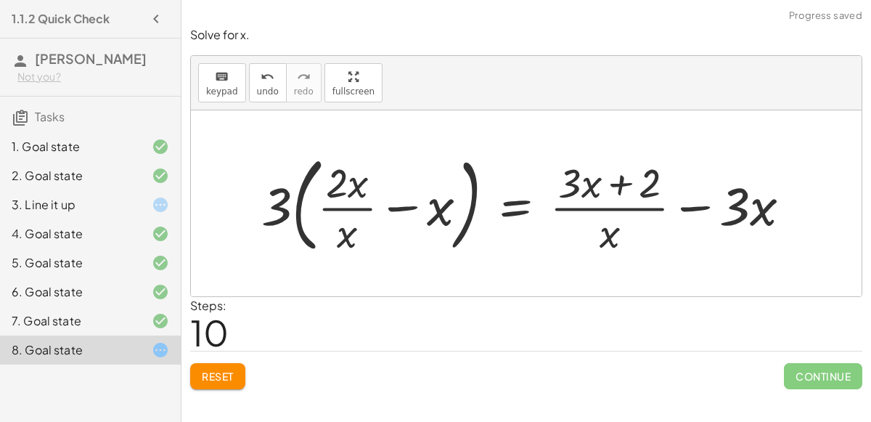
click at [282, 197] on div at bounding box center [531, 202] width 555 height 111
drag, startPoint x: 282, startPoint y: 197, endPoint x: 446, endPoint y: 202, distance: 164.1
click at [446, 202] on div at bounding box center [531, 202] width 555 height 111
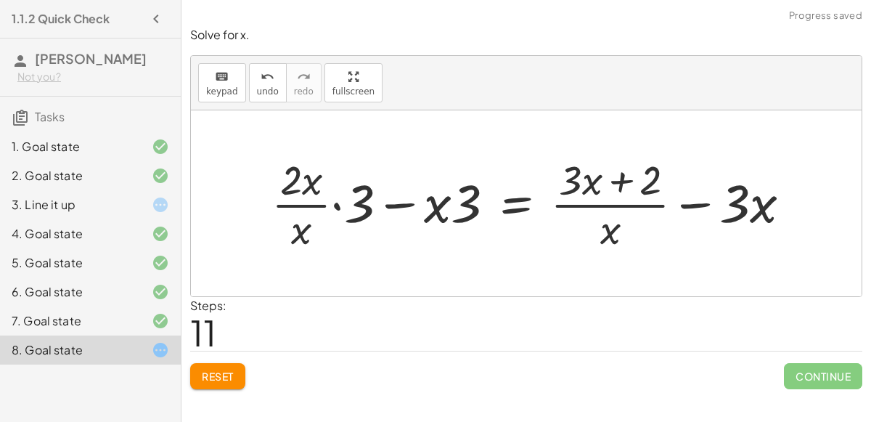
click at [336, 201] on div at bounding box center [537, 203] width 546 height 103
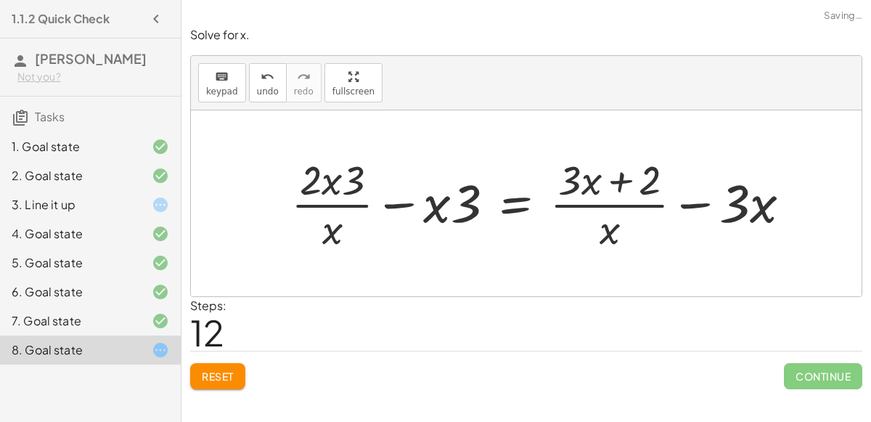
click at [419, 197] on div at bounding box center [546, 203] width 525 height 103
drag, startPoint x: 455, startPoint y: 206, endPoint x: 367, endPoint y: 202, distance: 87.9
click at [367, 202] on div at bounding box center [546, 203] width 525 height 103
click at [202, 371] on span "Reset" at bounding box center [218, 375] width 32 height 13
